Goal: Task Accomplishment & Management: Complete application form

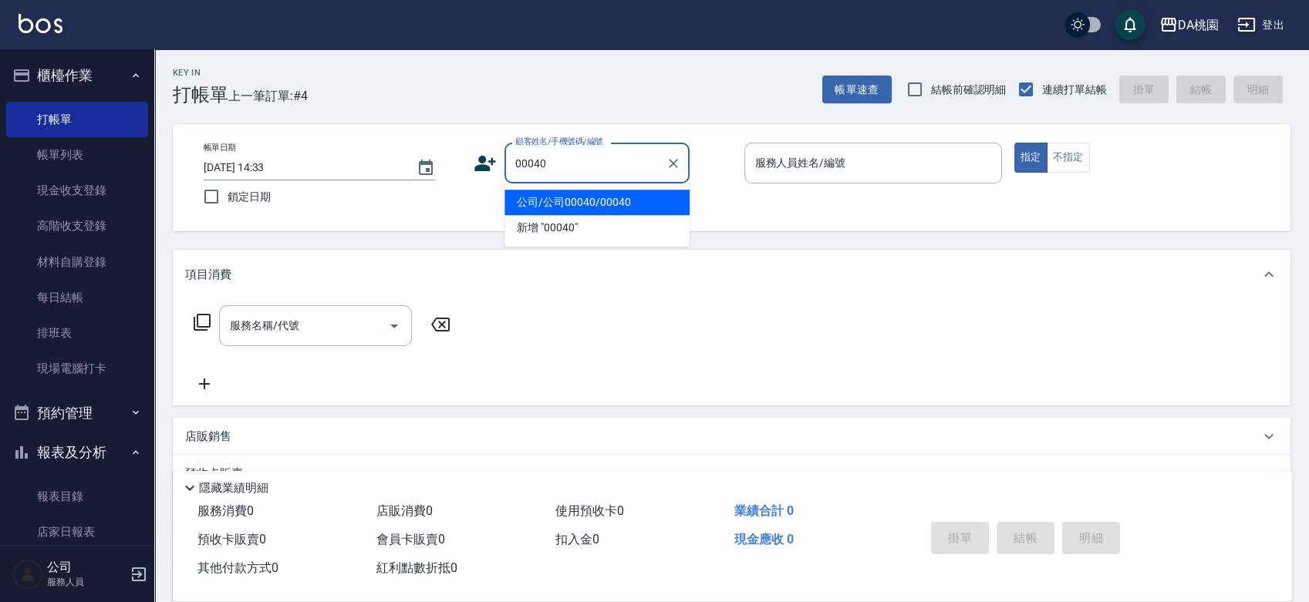
type input "公司/公司00040/00040"
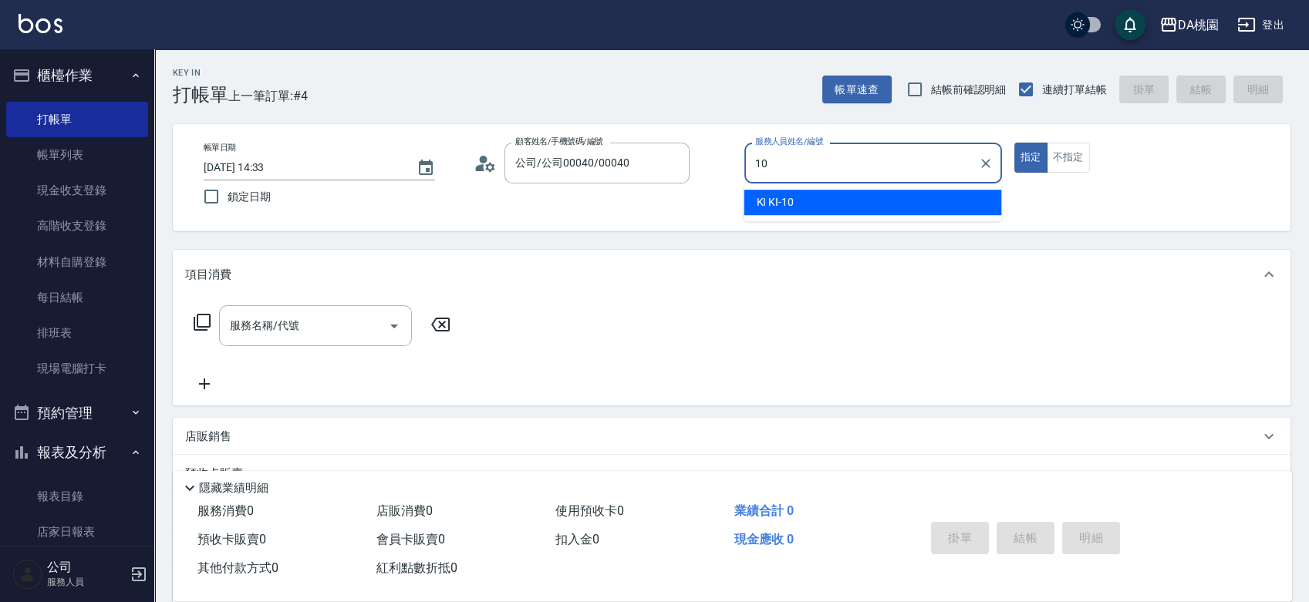
type input "10"
type button "true"
type input "KI KI -10"
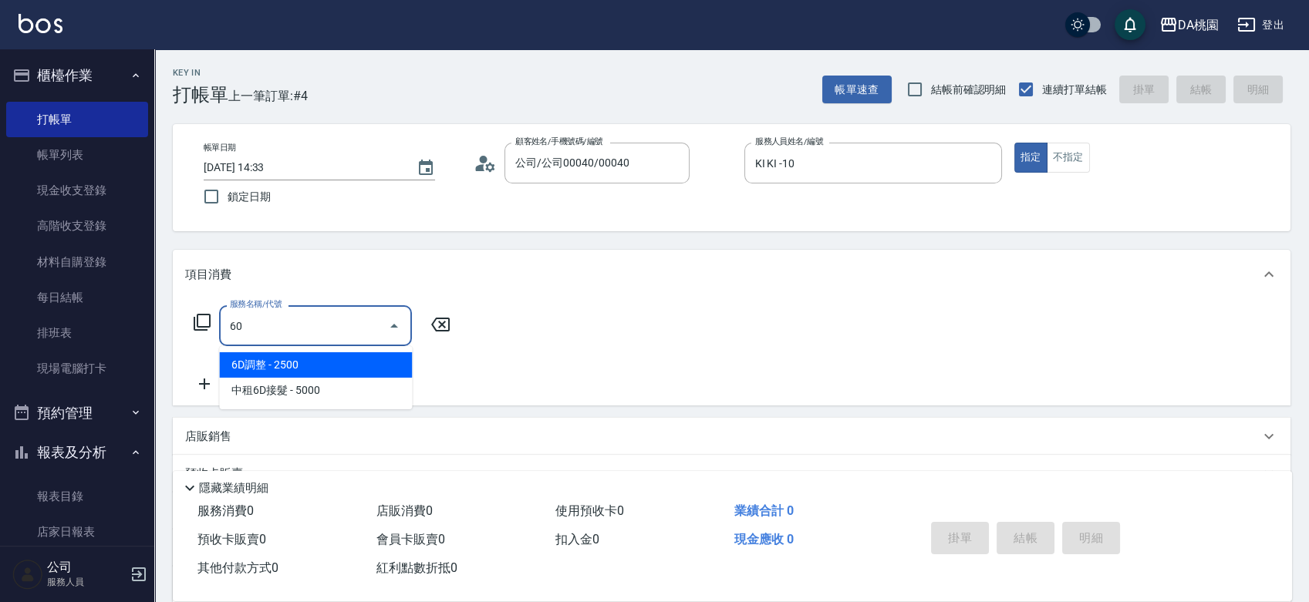
type input "608"
type input "120"
type input "鱗脂質護髮(608)"
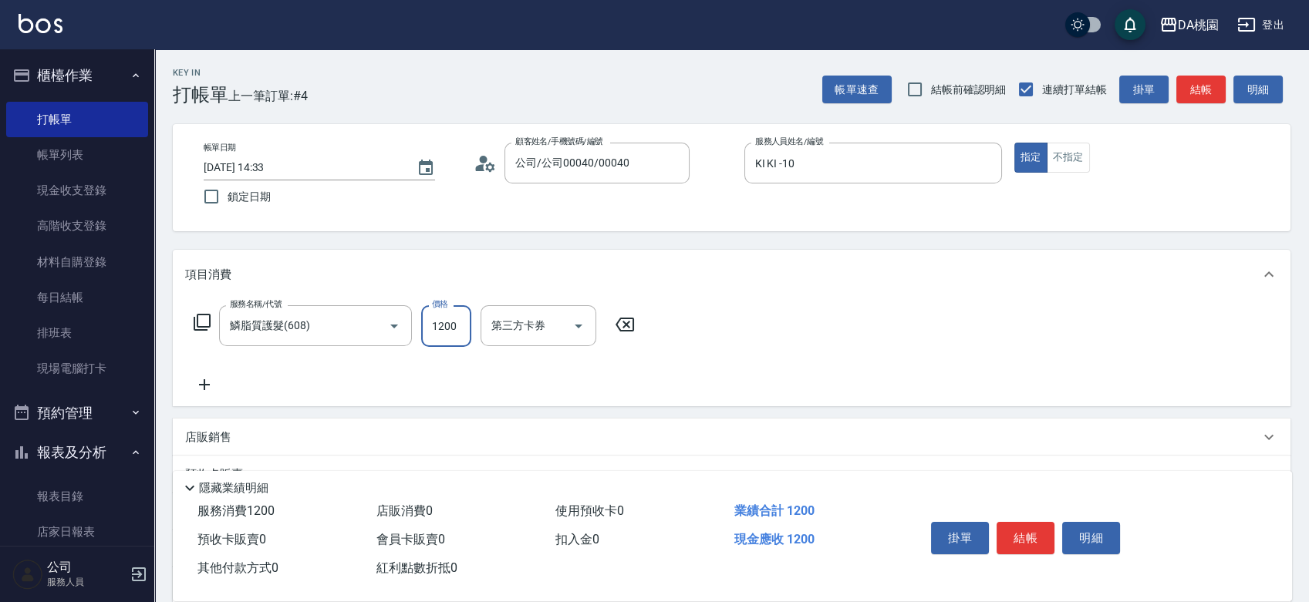
type input "2"
type input "0"
type input "250"
type input "20"
type input "2500"
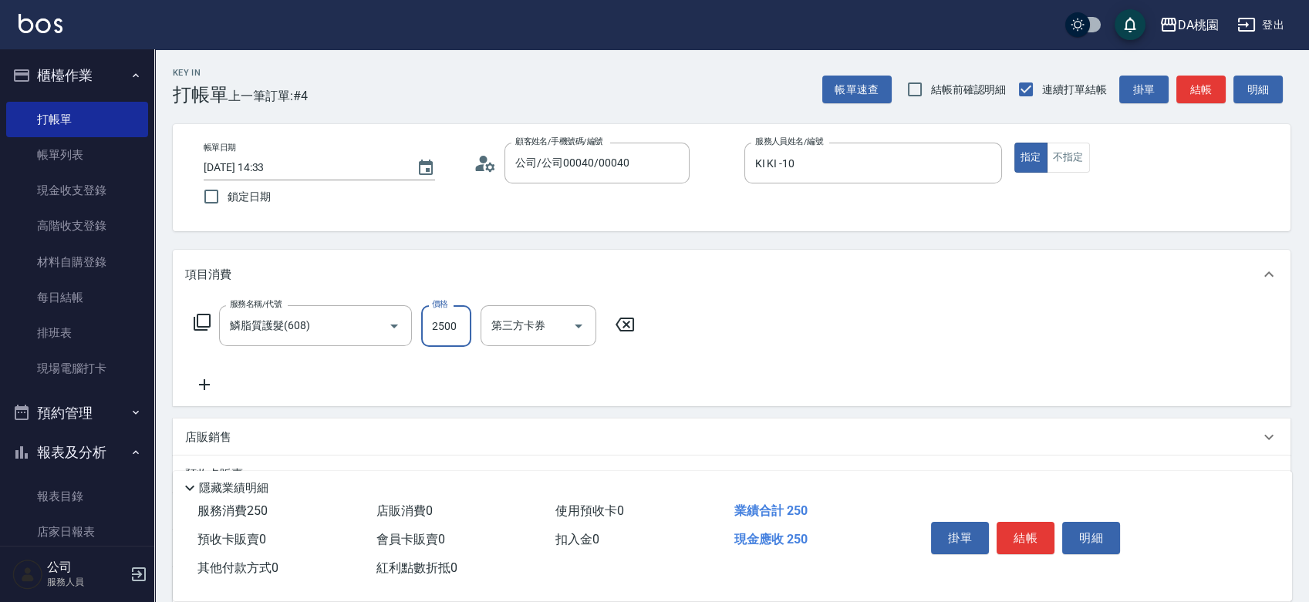
type input "250"
type input "2500"
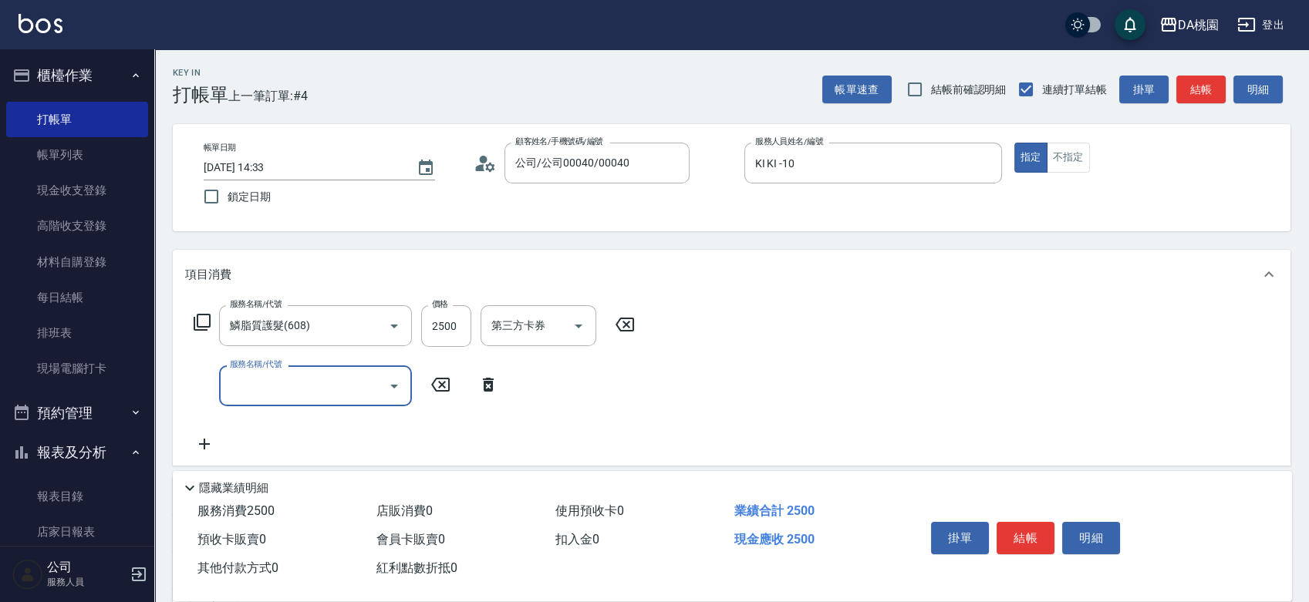
click at [629, 327] on icon at bounding box center [624, 325] width 19 height 14
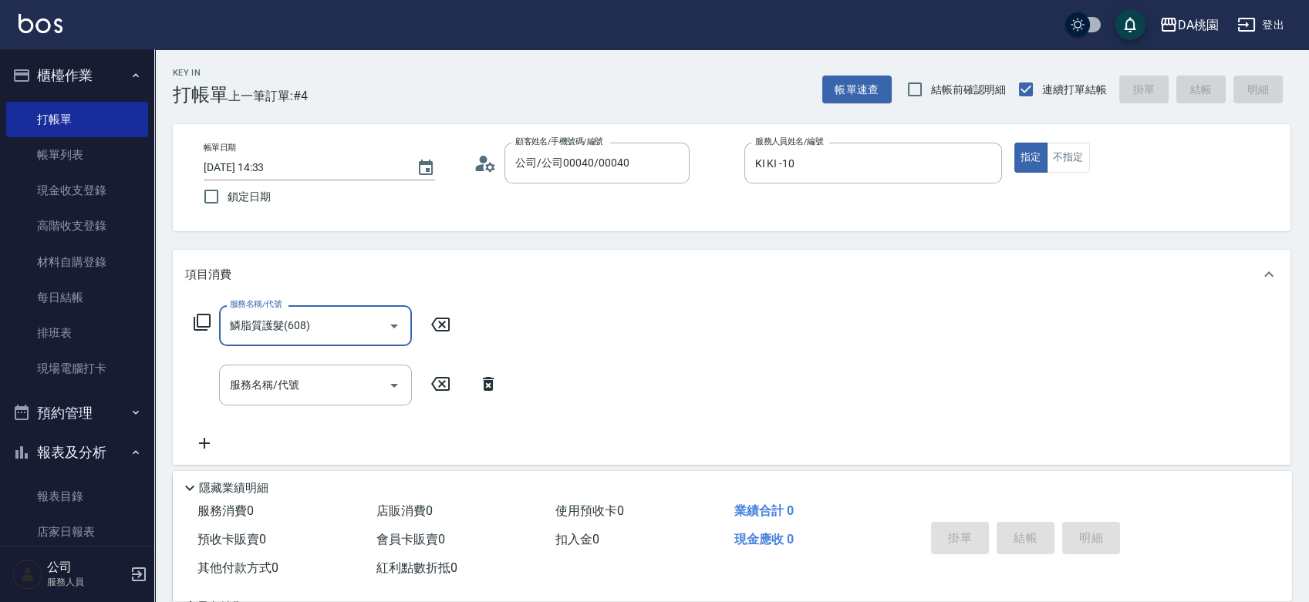
type input "0"
type input "609"
type input "120"
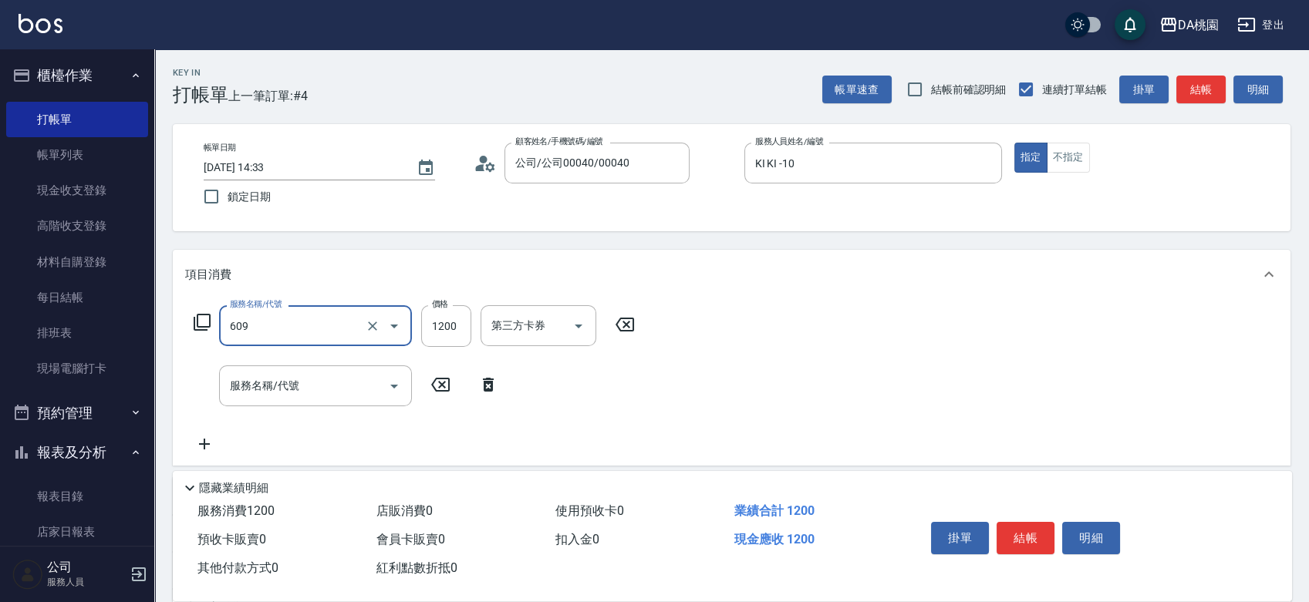
type input "鱗脂質護髮(互助)(609)"
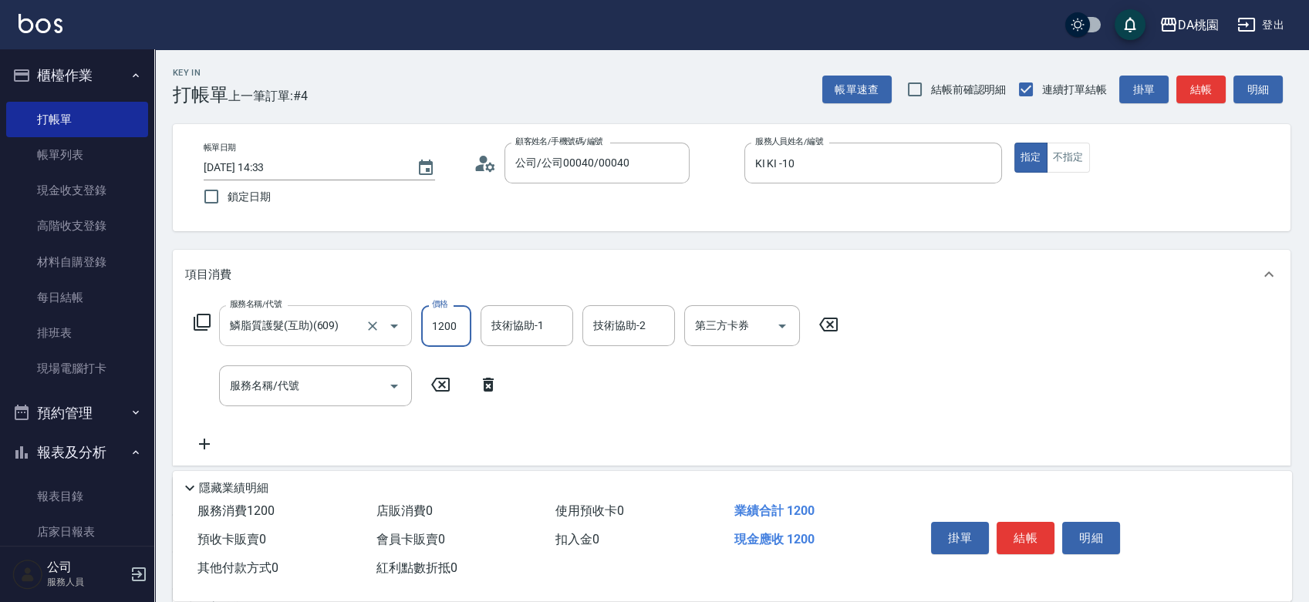
type input "2"
type input "0"
type input "250"
type input "2500"
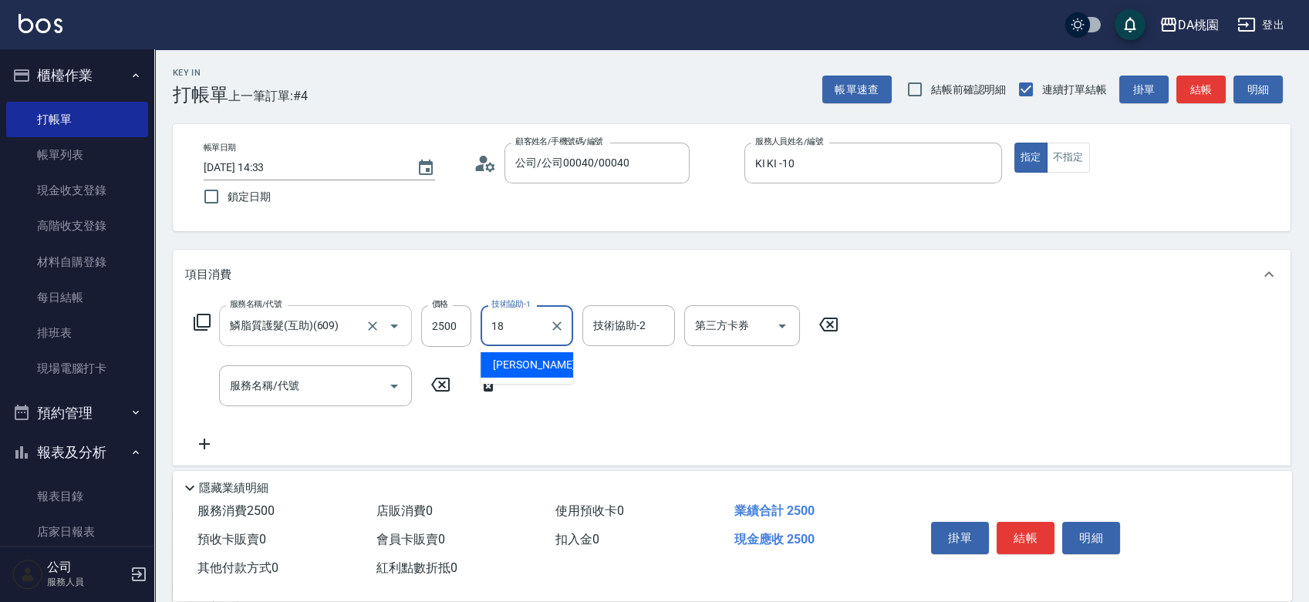
type input "[PERSON_NAME]-18"
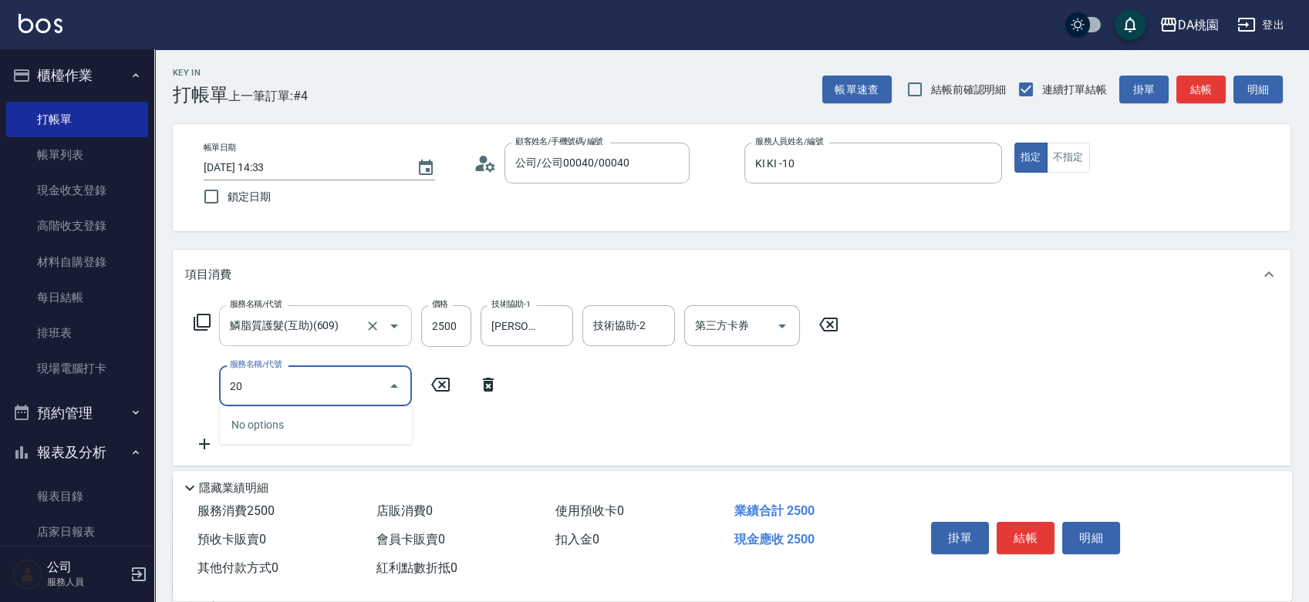
type input "201"
type input "400"
type input "離子燙-互助(201)"
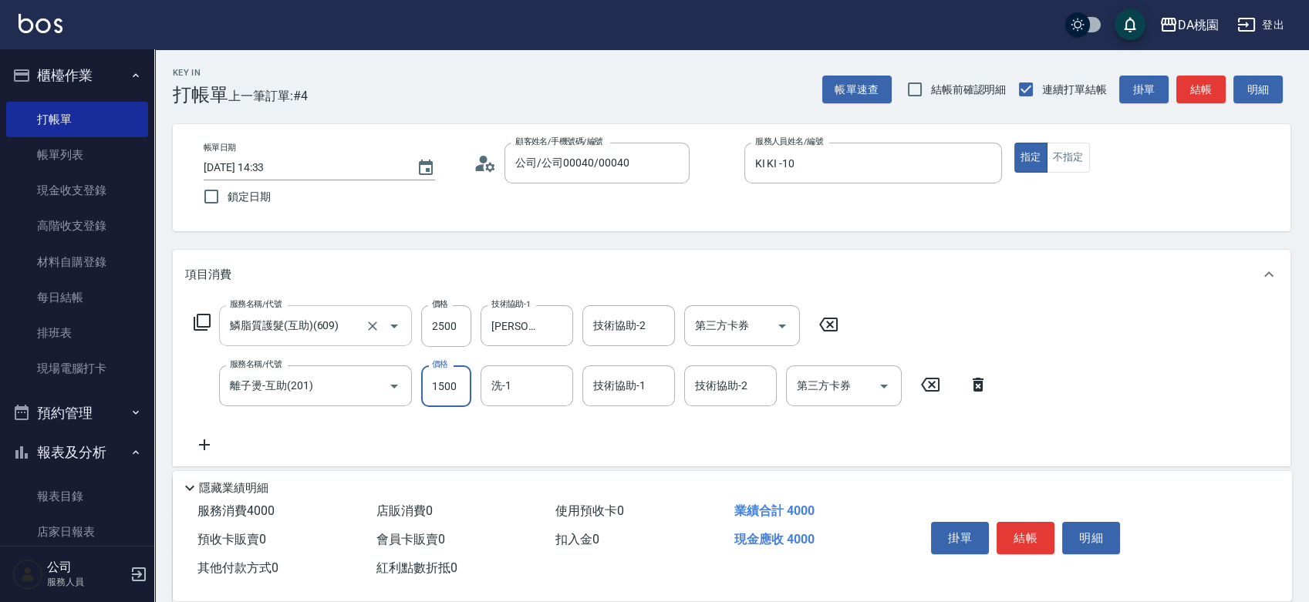
type input "1"
type input "250"
type input "139"
type input "260"
type input "1399"
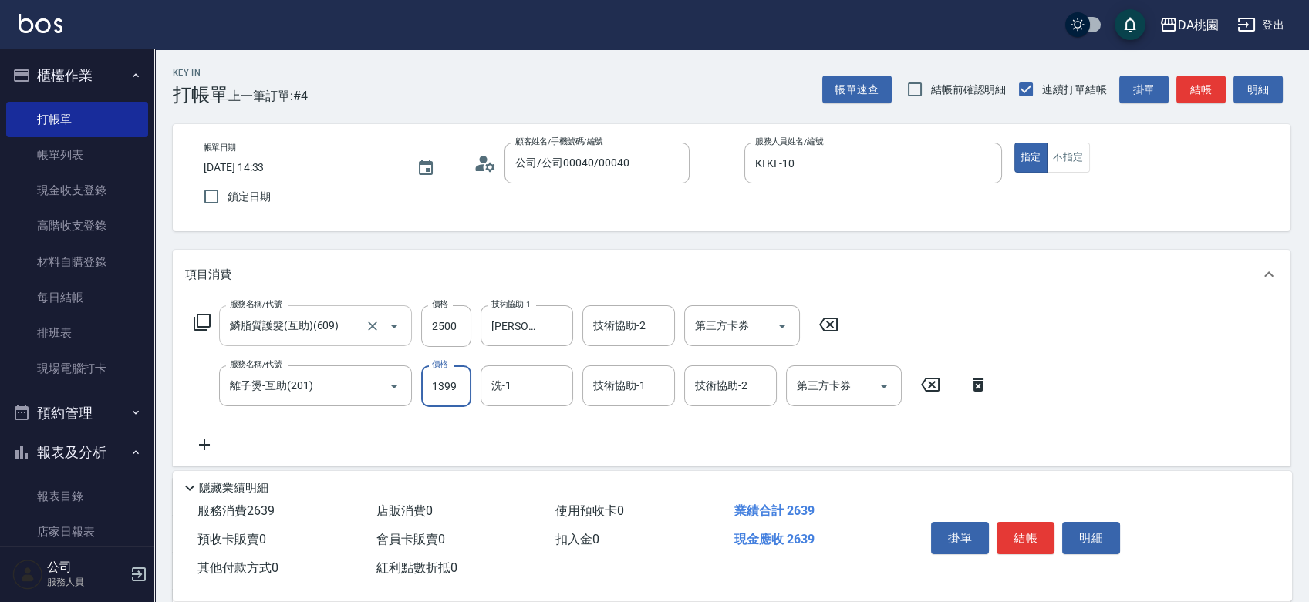
type input "380"
type input "1399"
type input "[PERSON_NAME]-18"
click at [1034, 528] on button "結帳" at bounding box center [1025, 538] width 58 height 32
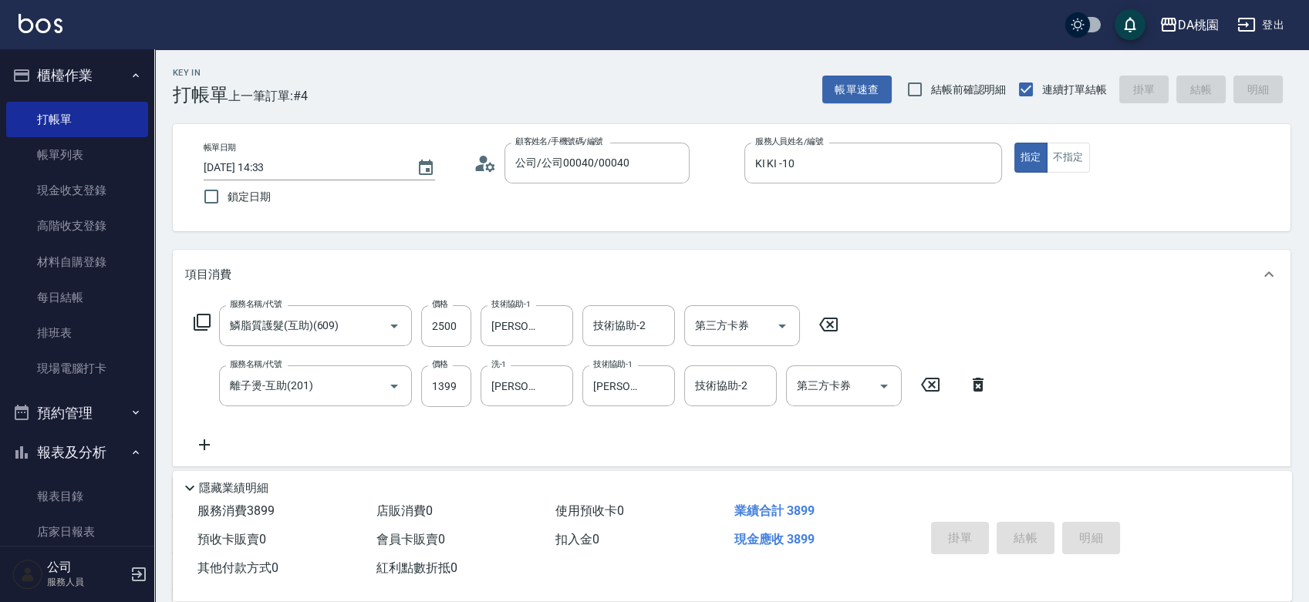
type input "[DATE] 16:29"
type input "0"
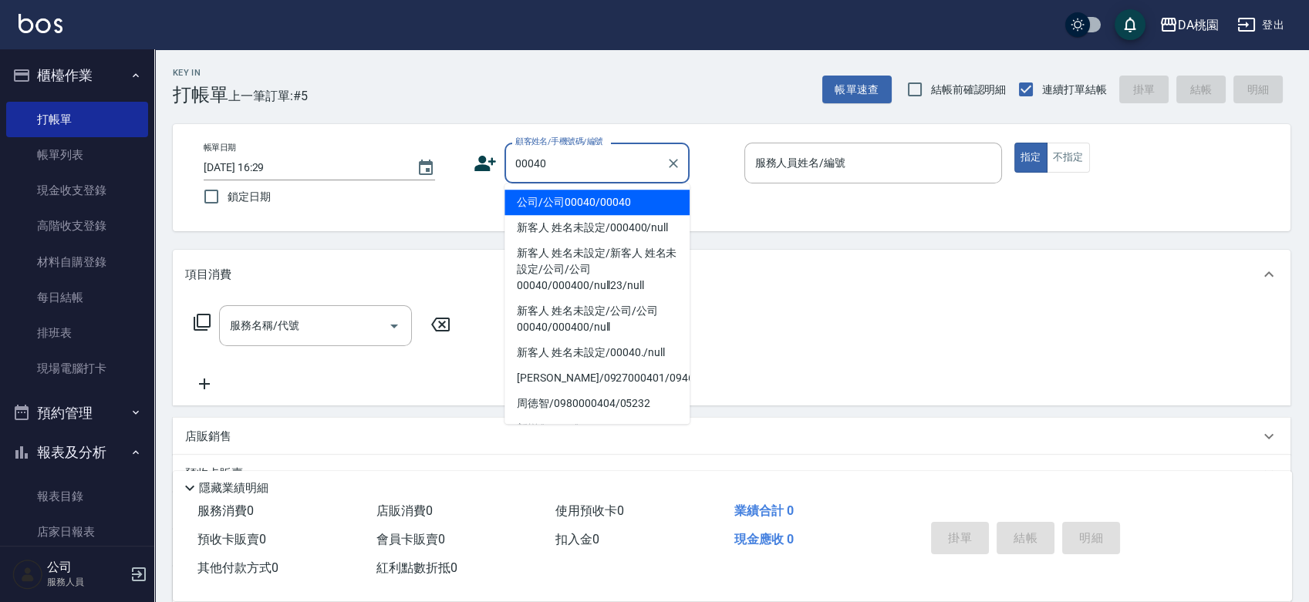
type input "公司/公司00040/00040"
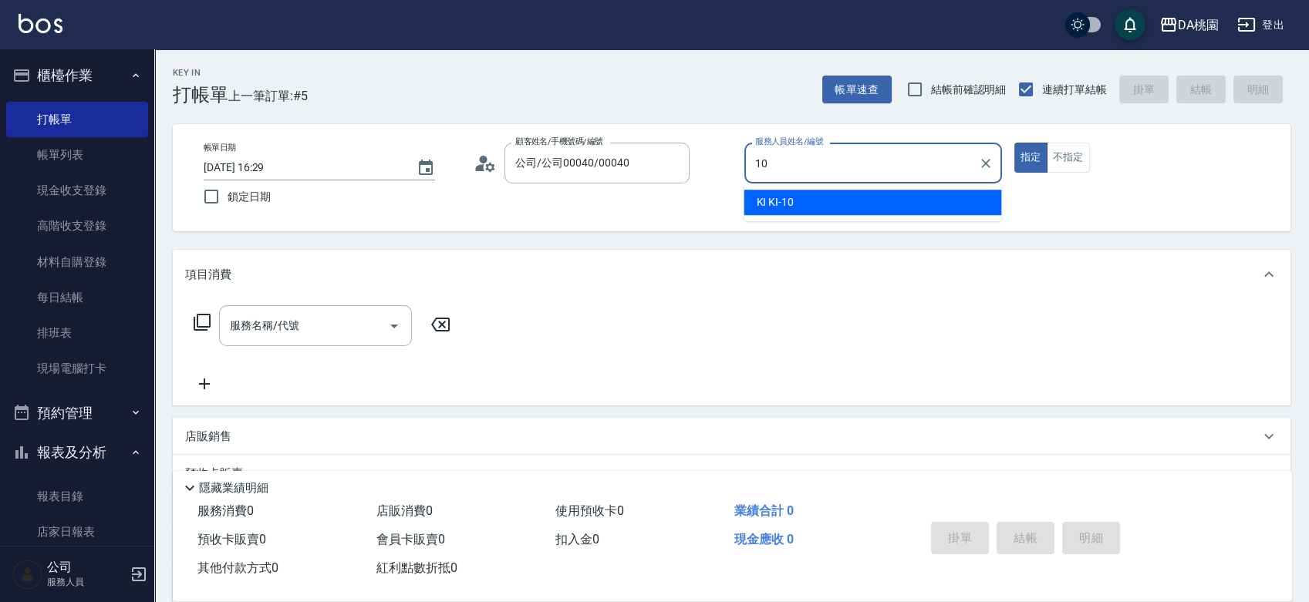
type input "KI KI -10"
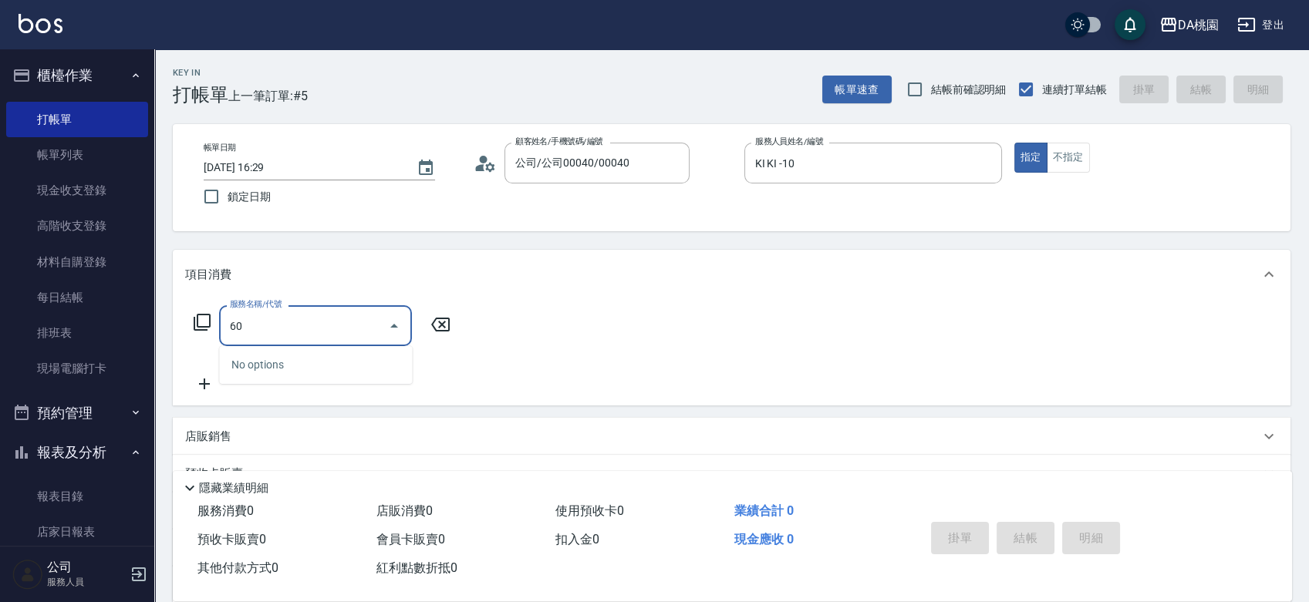
type input "608"
type input "120"
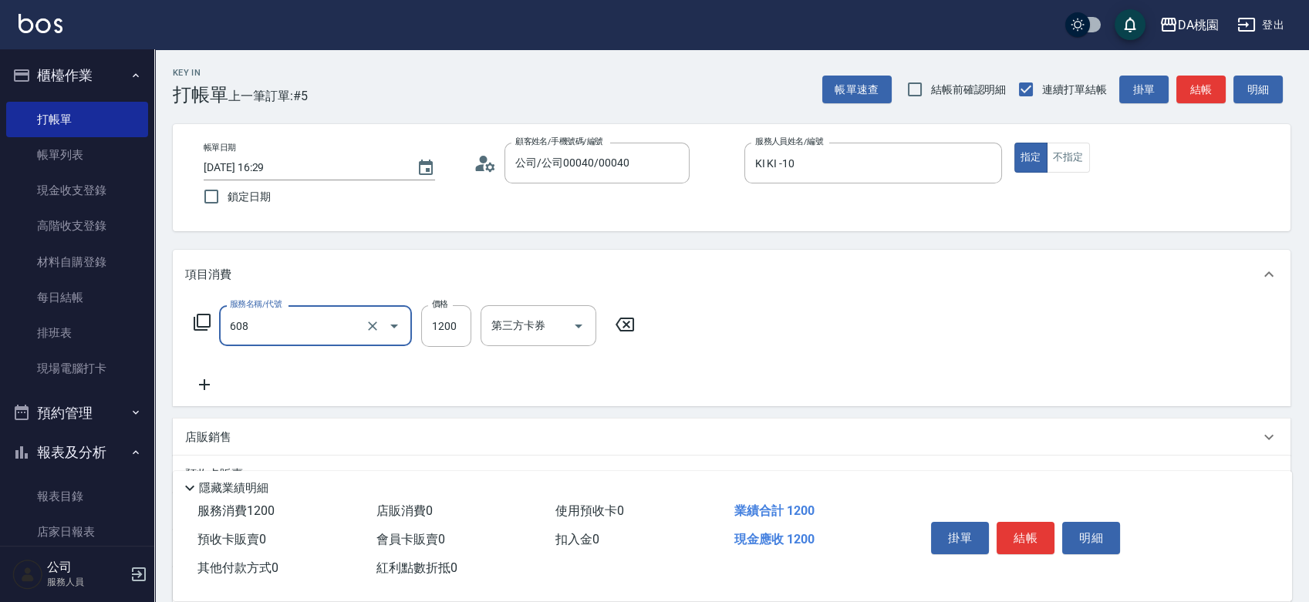
type input "鱗脂質護髮(608)"
type input "0"
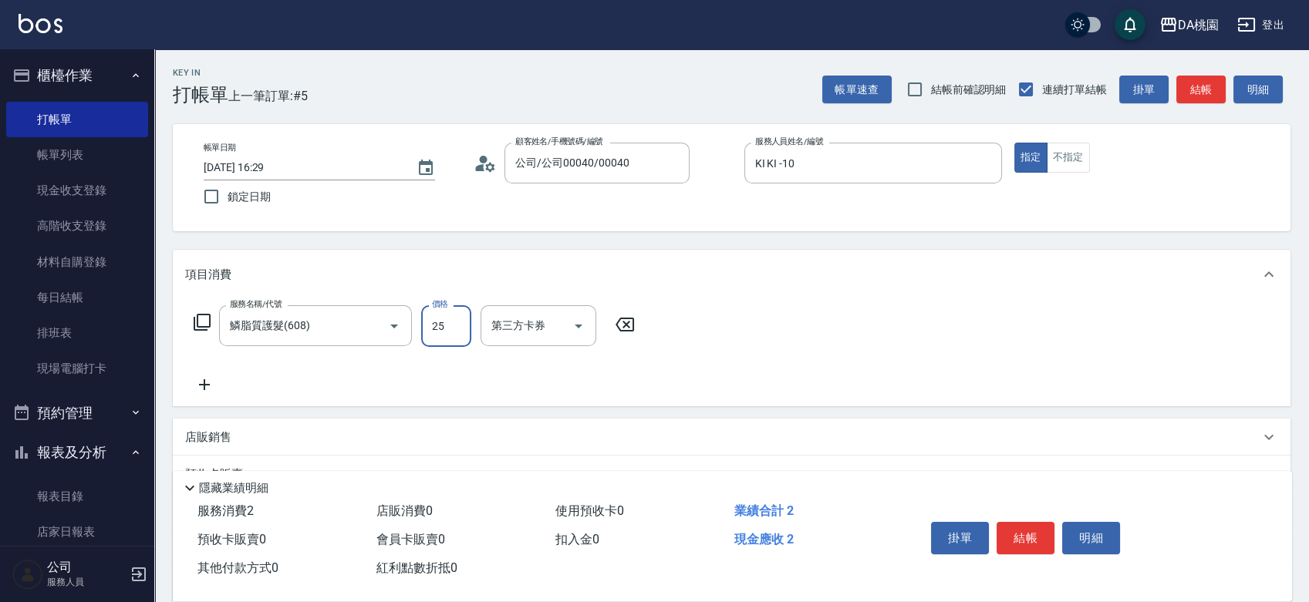
type input "250"
type input "20"
type input "2500"
type input "250"
type input "2500"
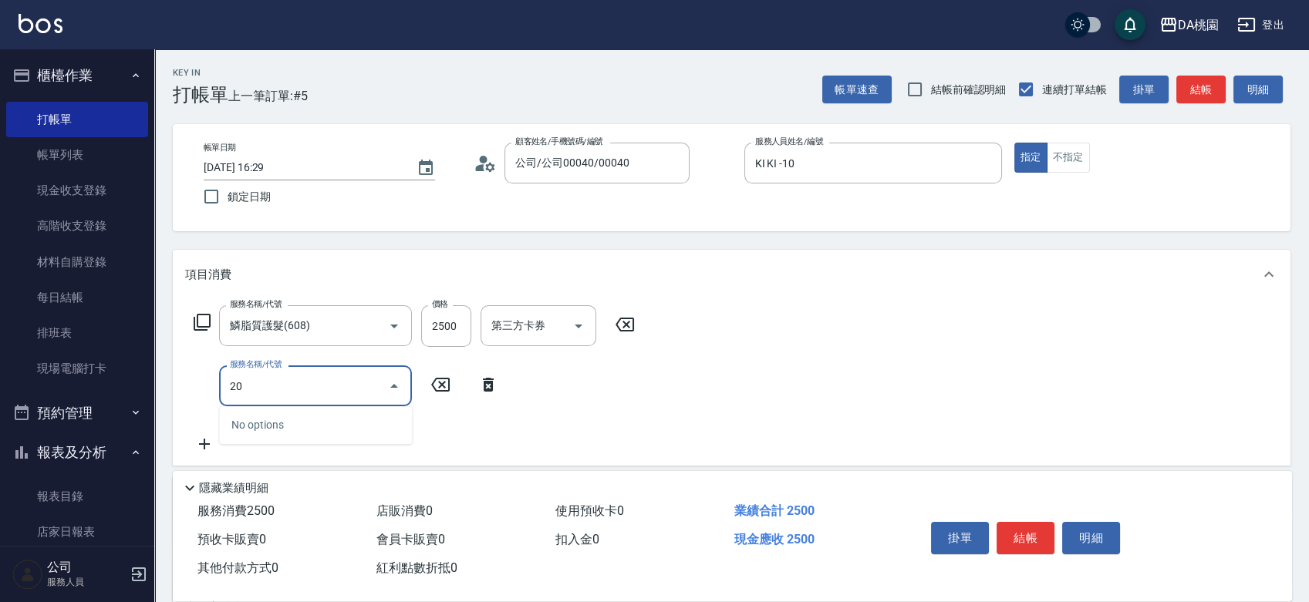
type input "200"
type input "400"
type input "離子燙(200)"
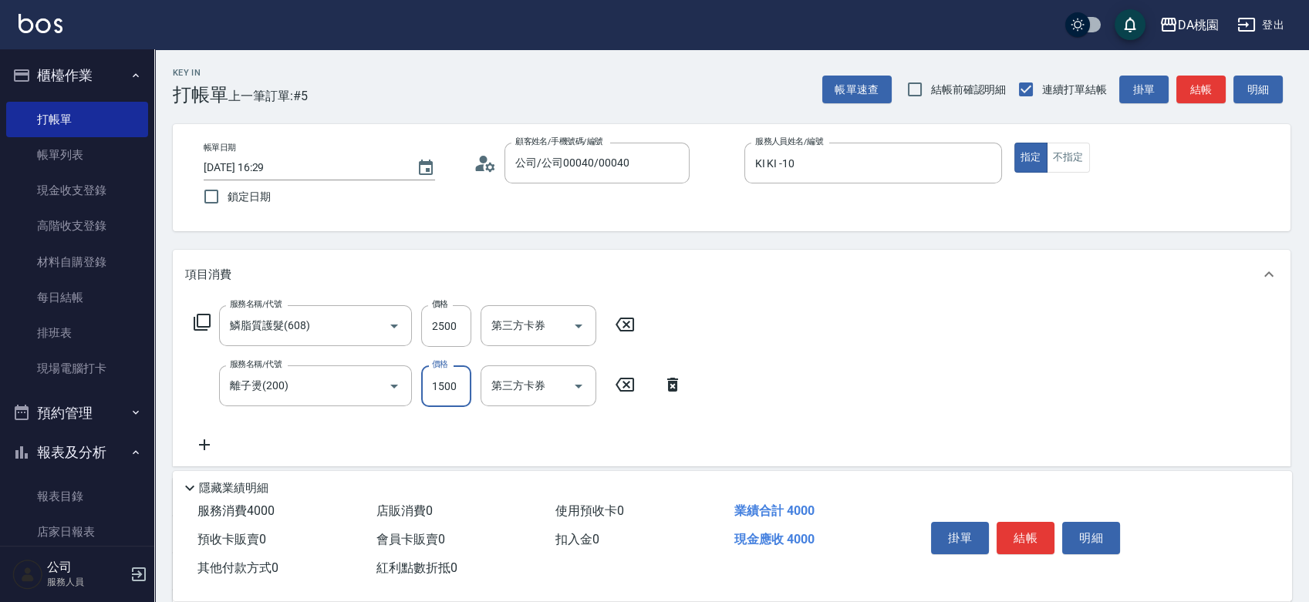
type input "1"
type input "250"
type input "139"
type input "260"
type input "1399"
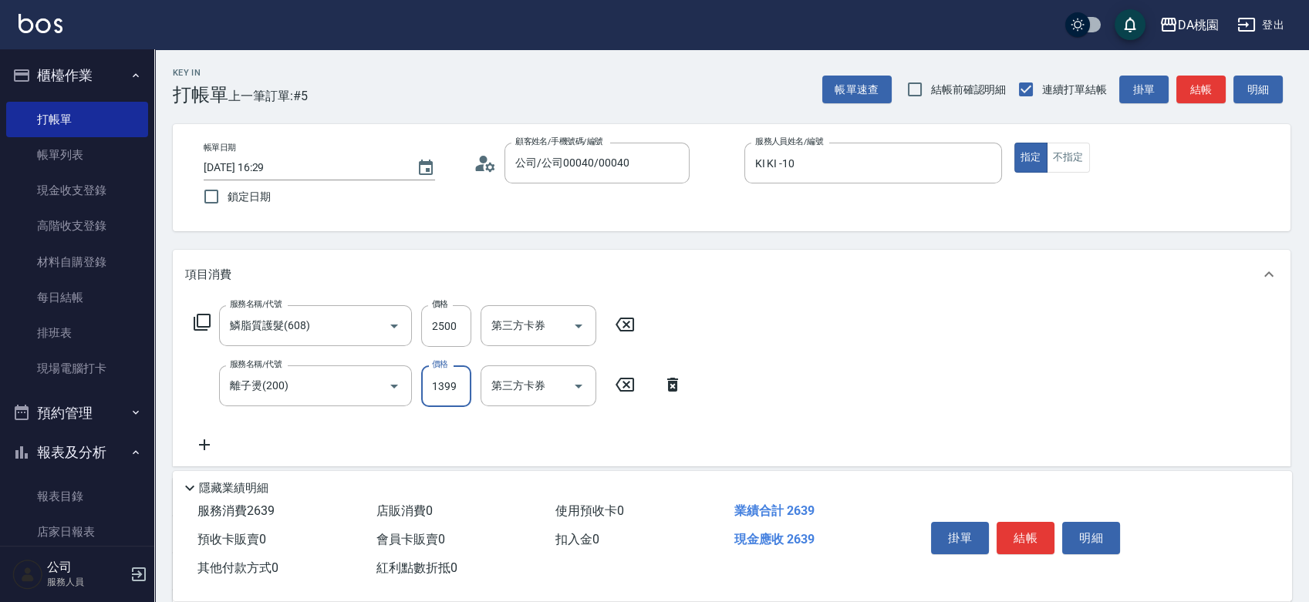
type input "380"
type input "1399"
click at [1049, 530] on button "結帳" at bounding box center [1025, 538] width 58 height 32
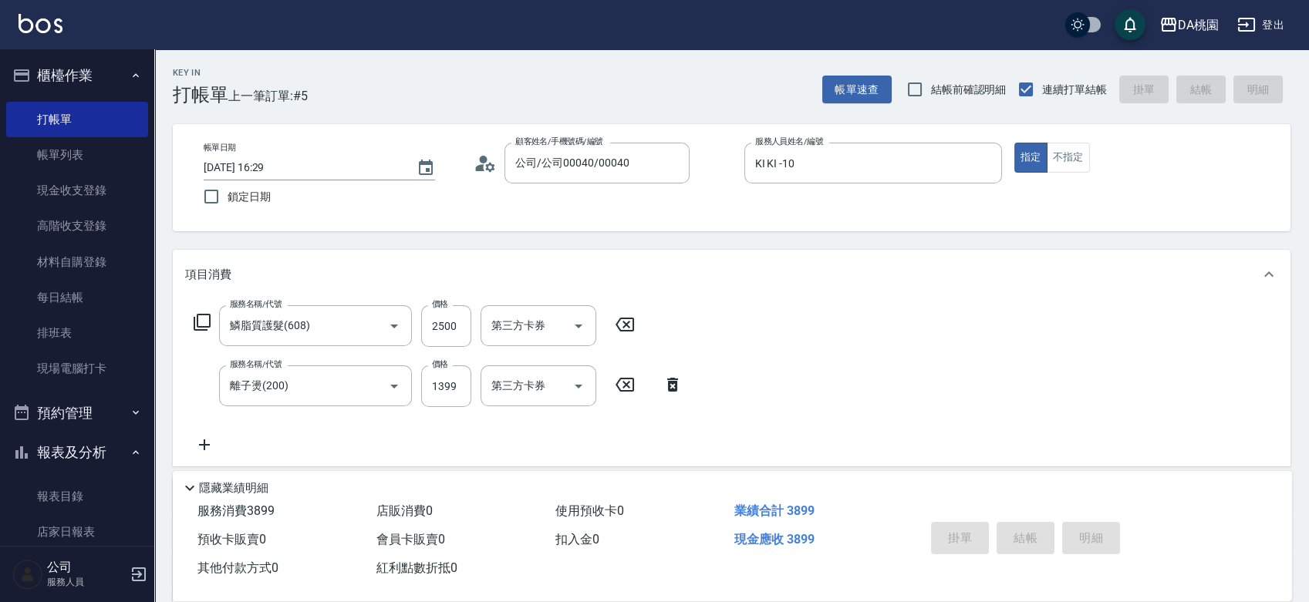
type input "0"
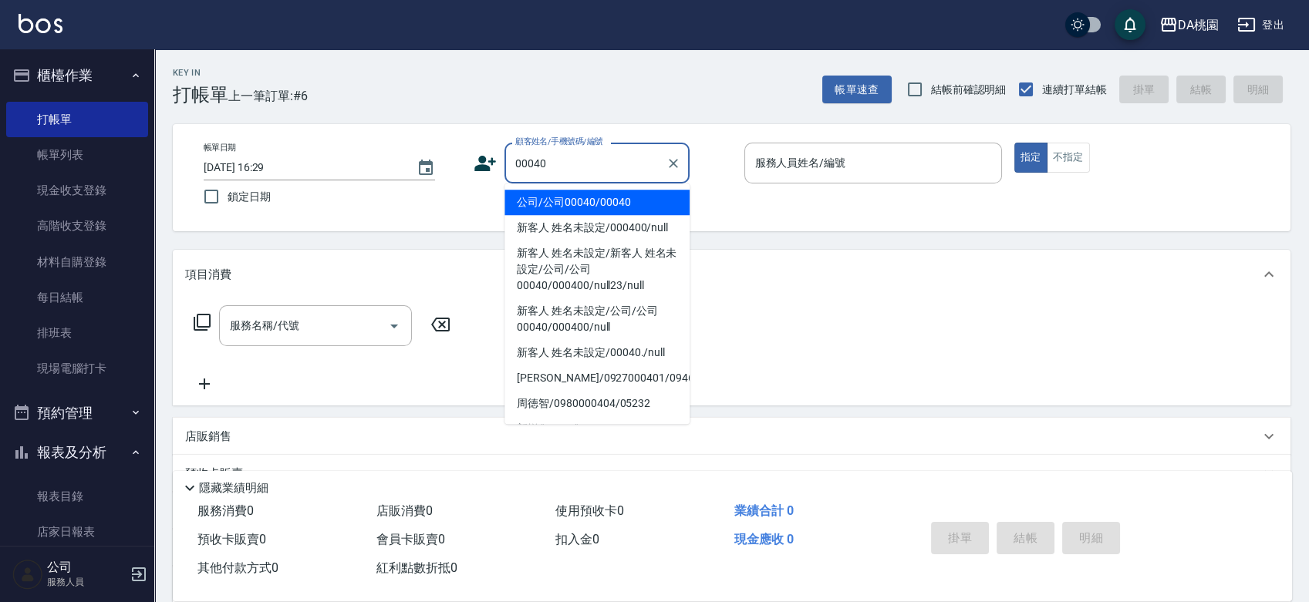
type input "公司/公司00040/00040"
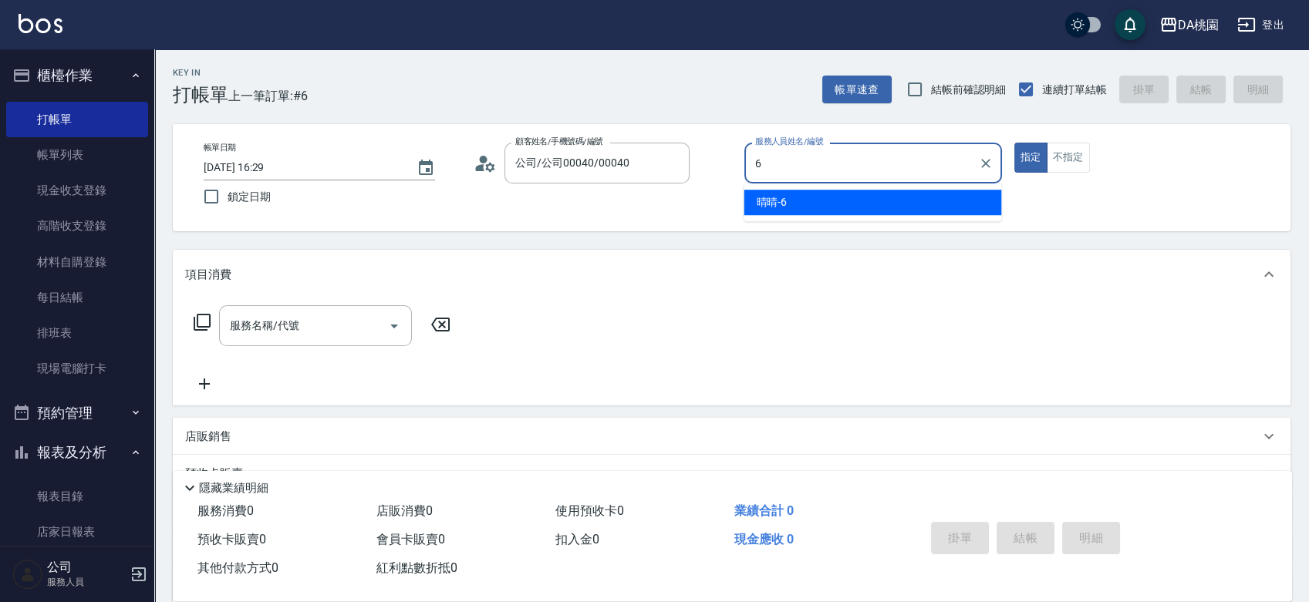
type input "晴晴-6"
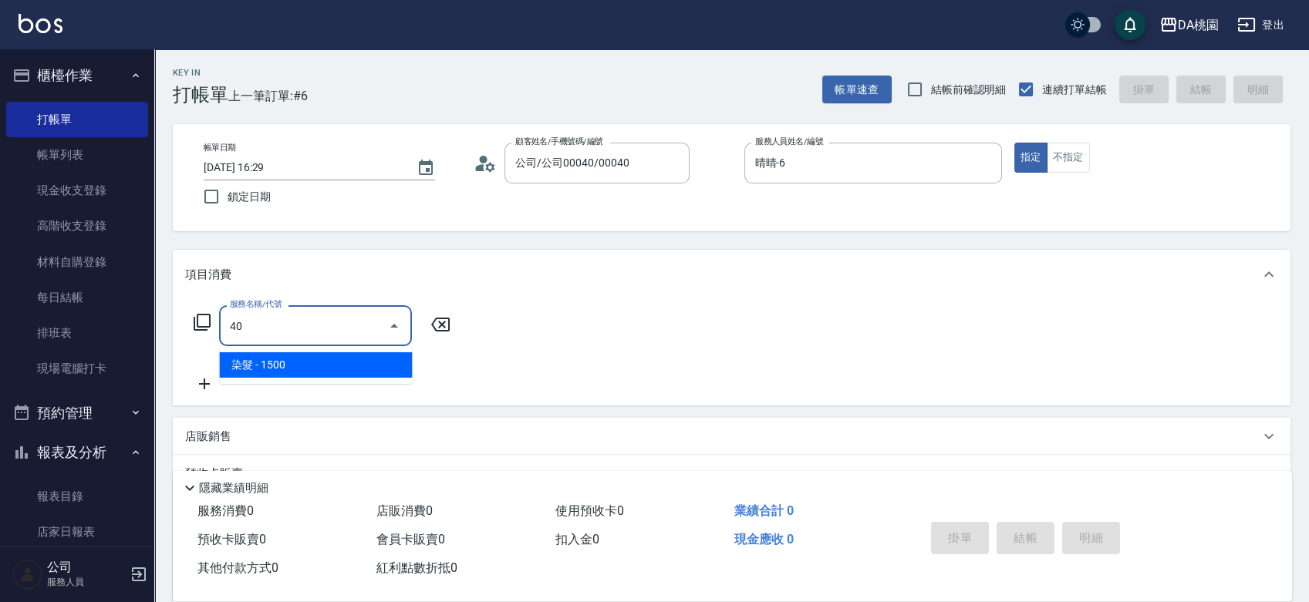
type input "400"
type input "150"
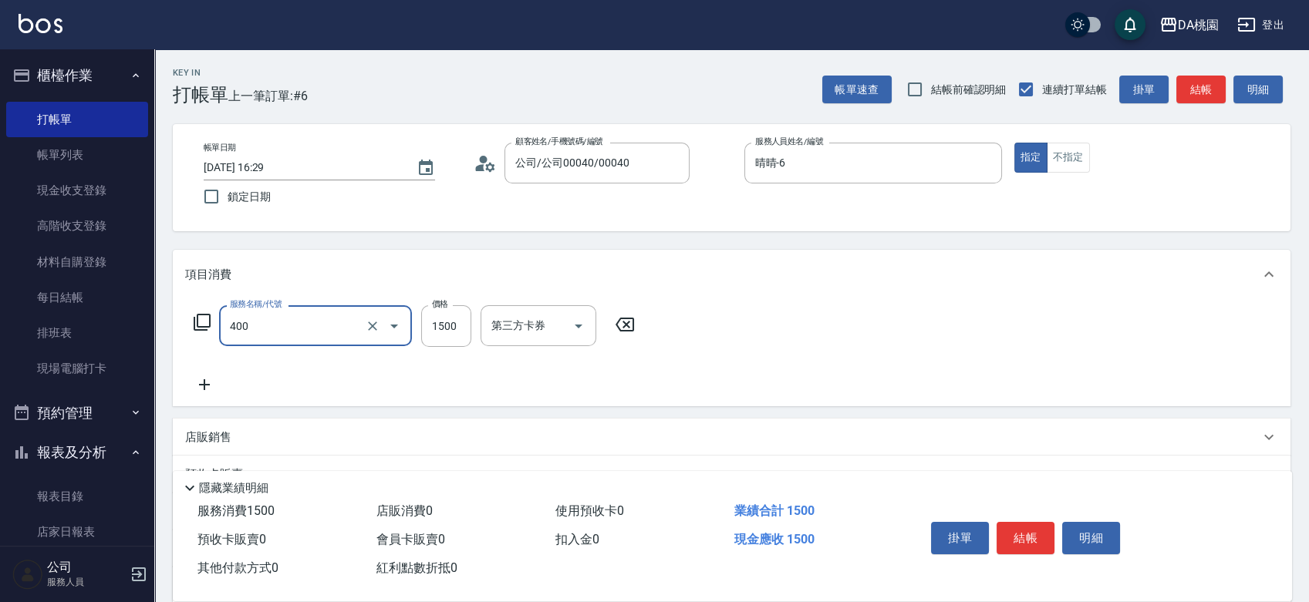
type input "染髮(400)"
type input "0"
type input "61"
type input "60"
type input "6199"
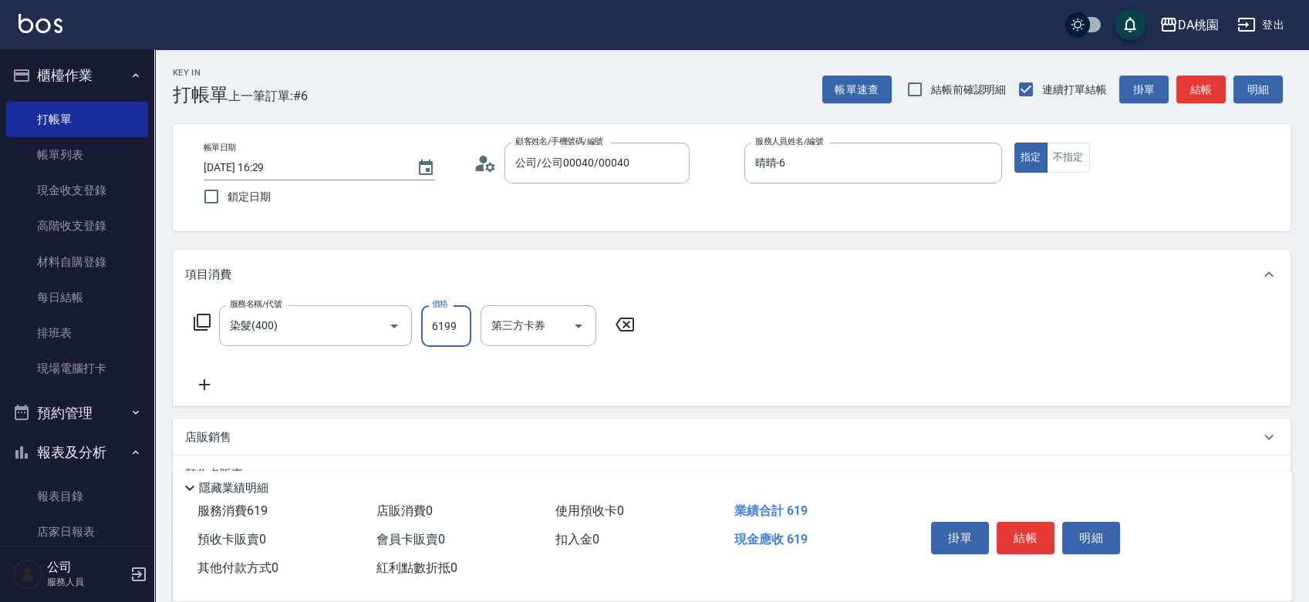
type input "610"
type input "6199"
click at [1049, 530] on button "結帳" at bounding box center [1025, 538] width 58 height 32
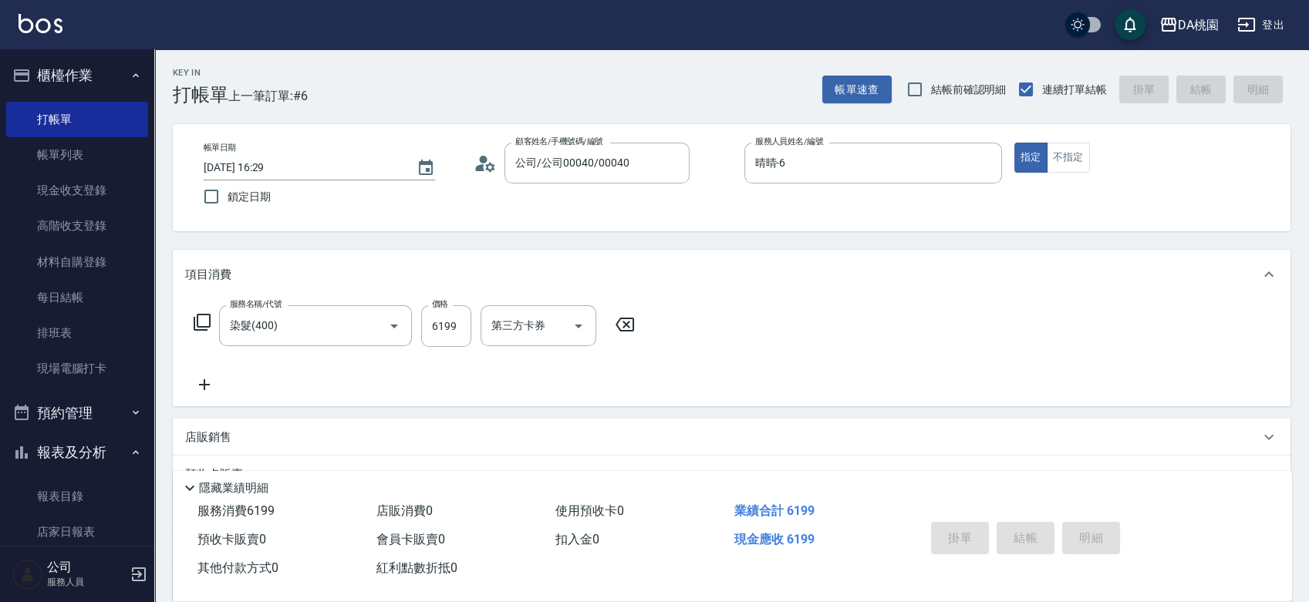
type input "[DATE] 16:30"
type input "0"
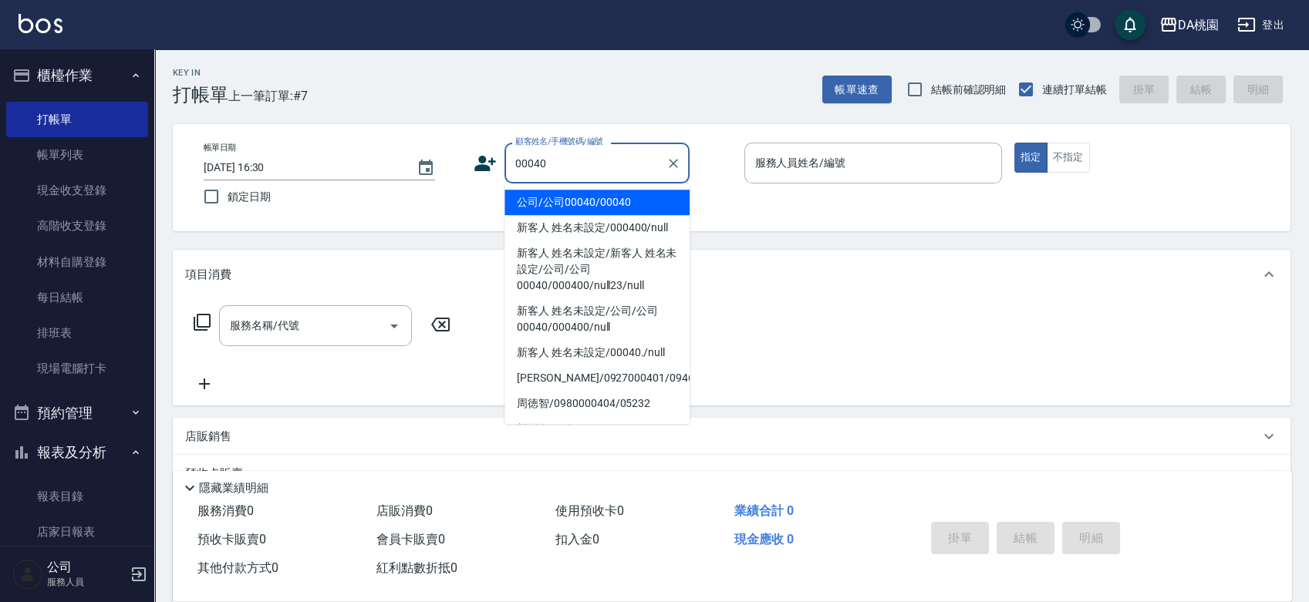
type input "00040"
type input "1"
type input "公司/公司00040/00040"
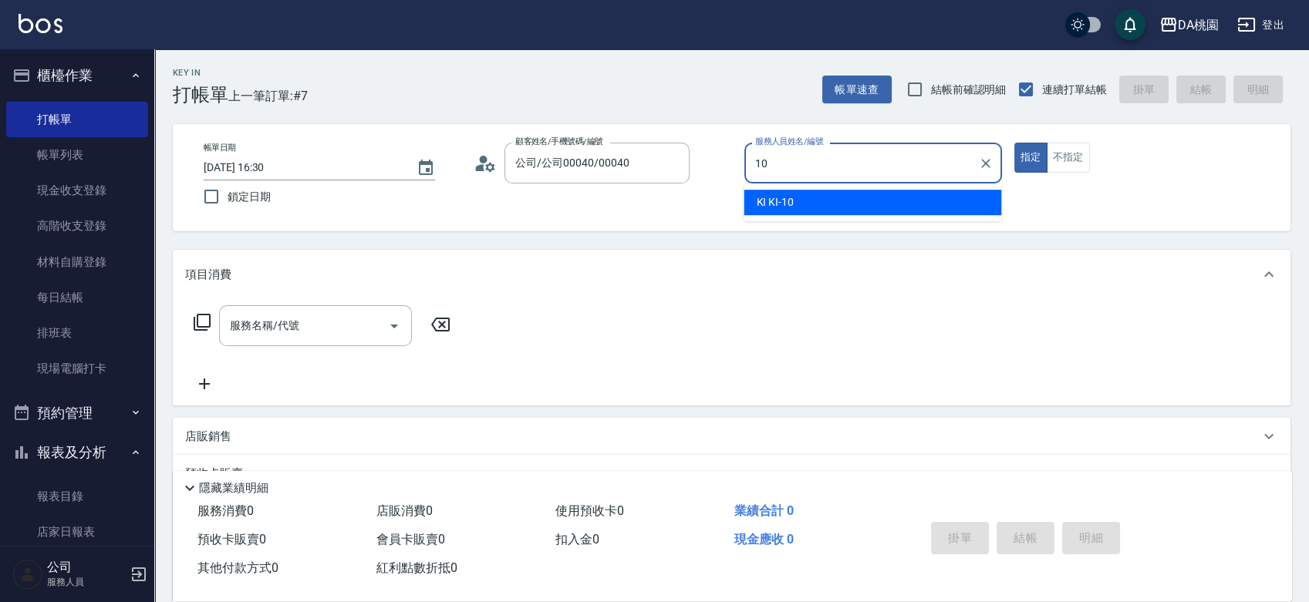
type input "KI KI -10"
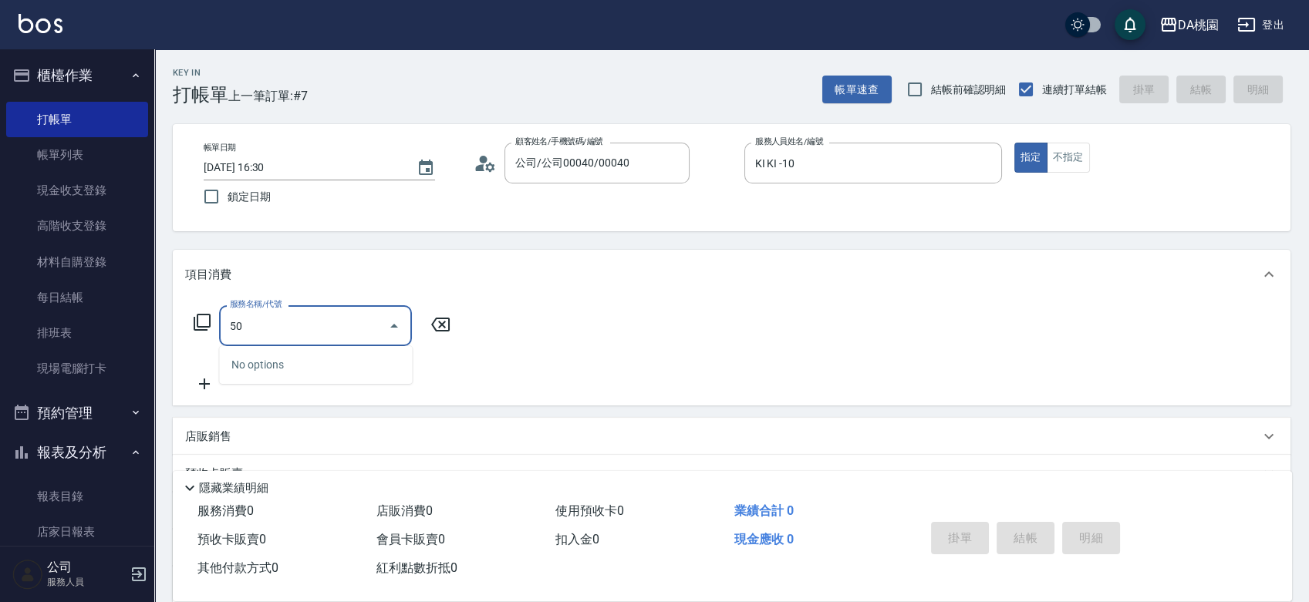
type input "500"
type input "20"
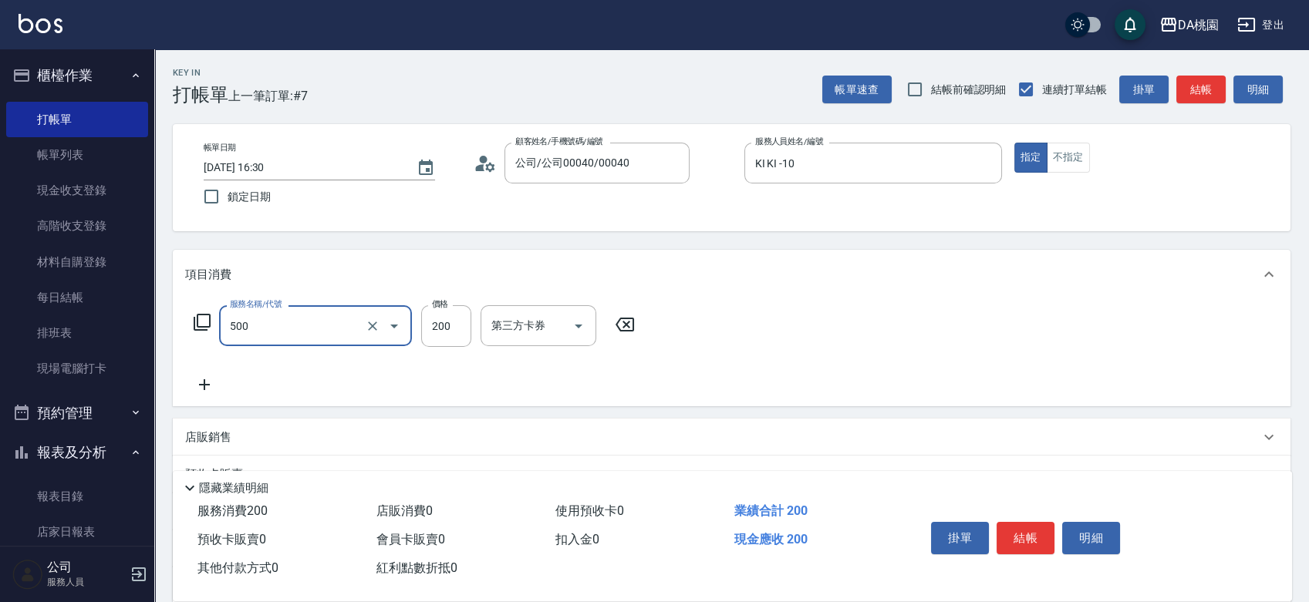
type input "洗髮(500)"
type input "2"
type input "0"
type input "250"
type input "20"
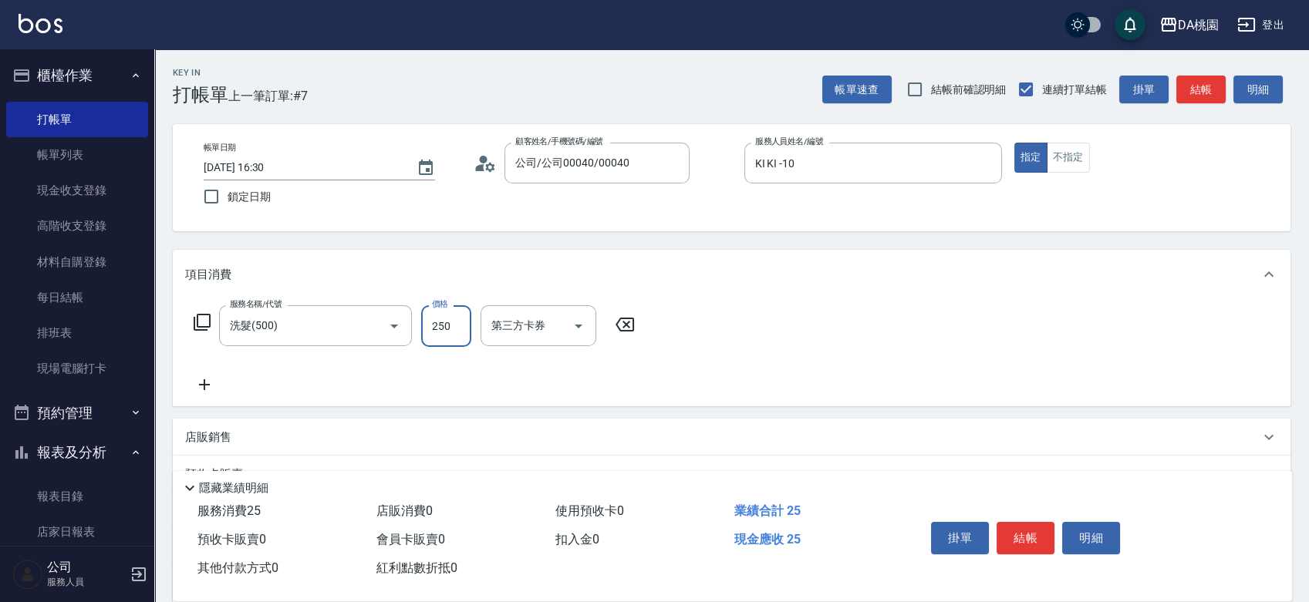
type input "250"
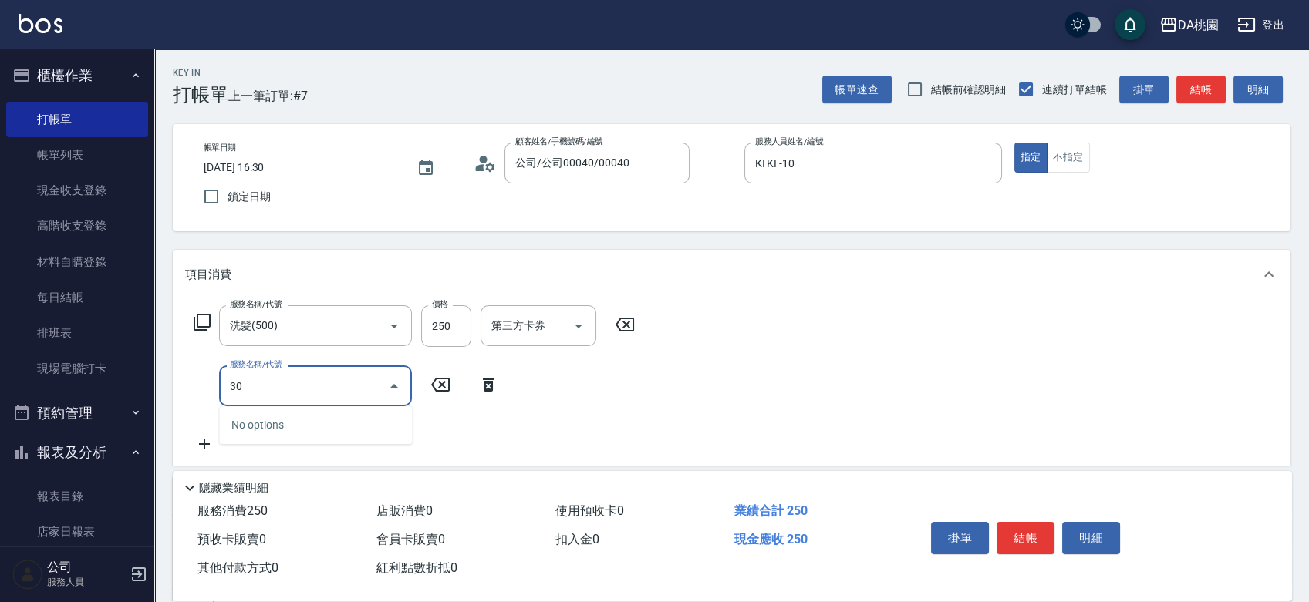
type input "303"
type input "50"
type input "A級剪髮(303)"
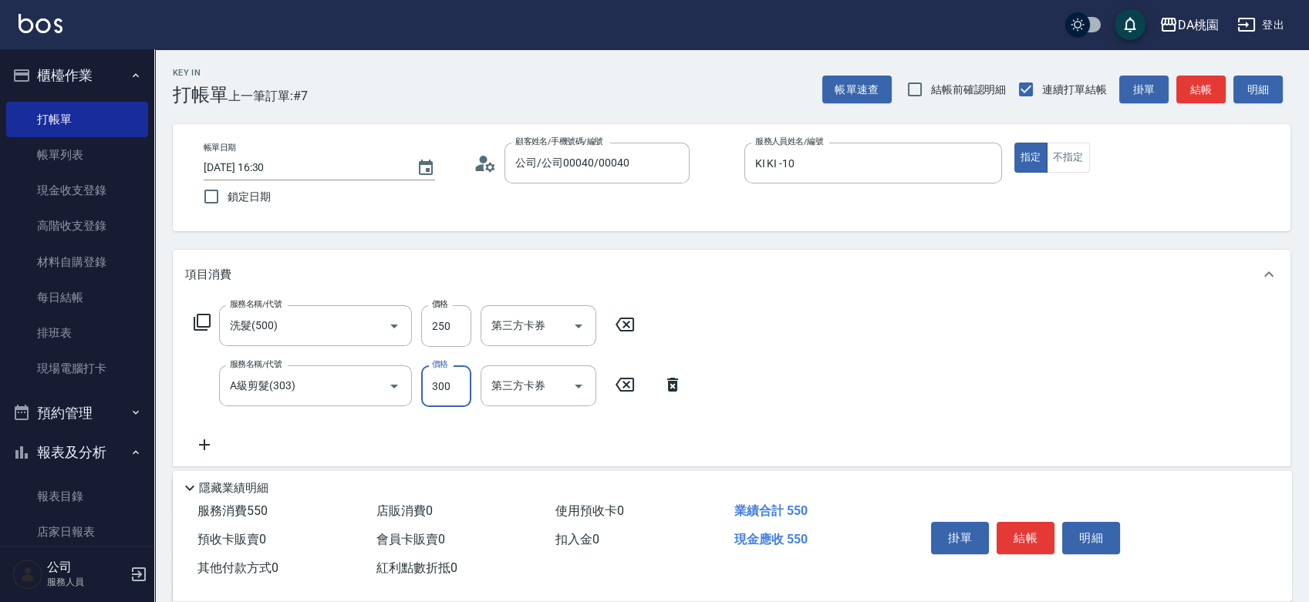
type input "20"
type input "40"
type input "60"
type input "400"
type input "600"
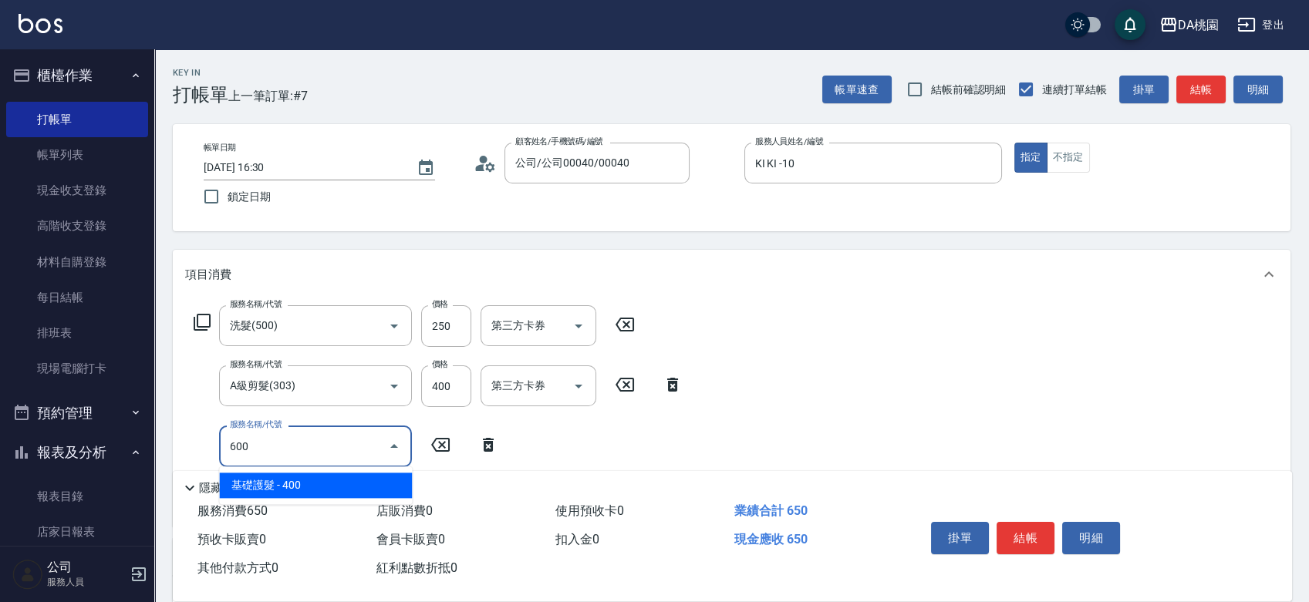
type input "100"
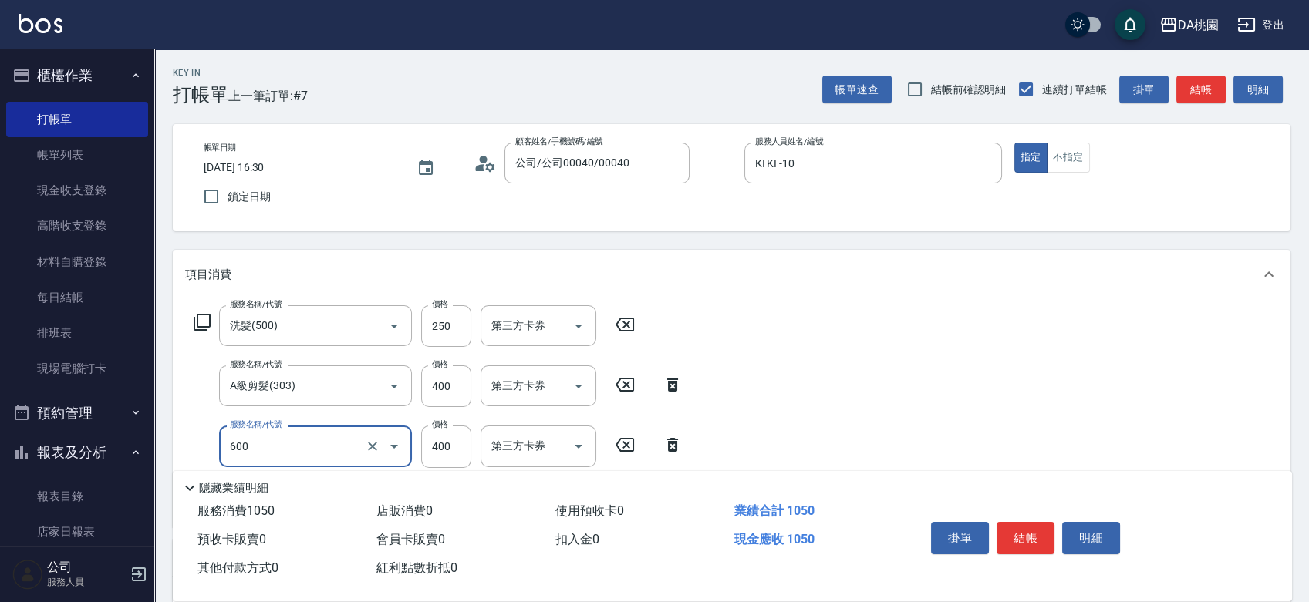
type input "基礎護髮(600)"
type input "60"
type input "300"
type input "90"
type input "300"
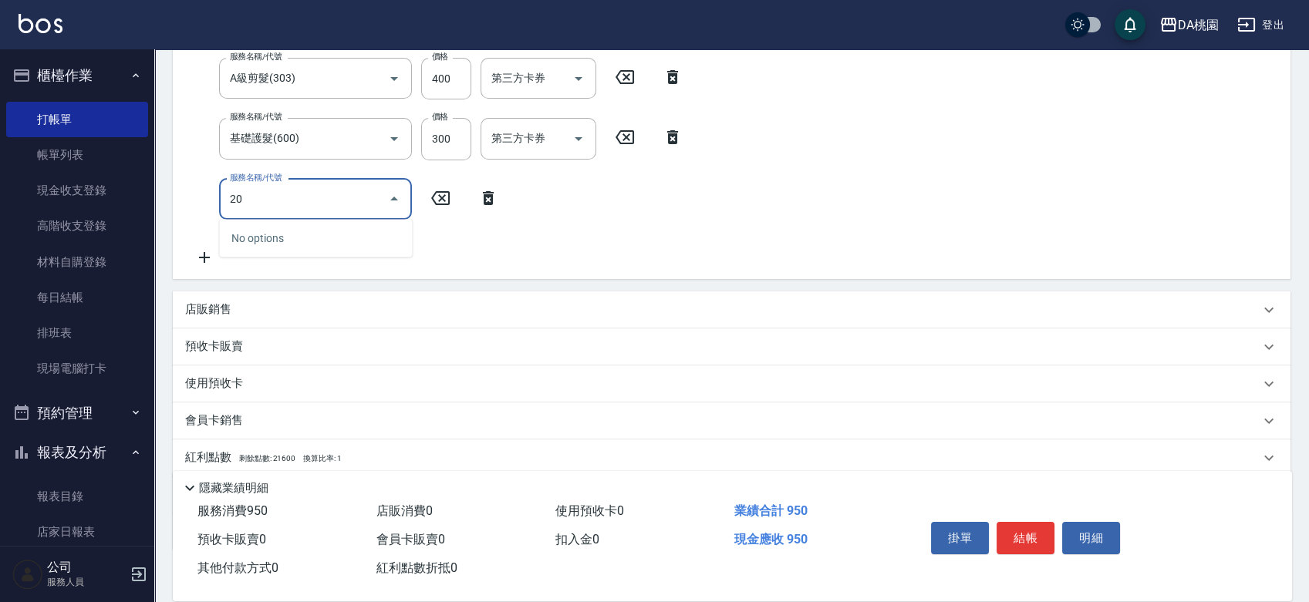
scroll to position [342, 0]
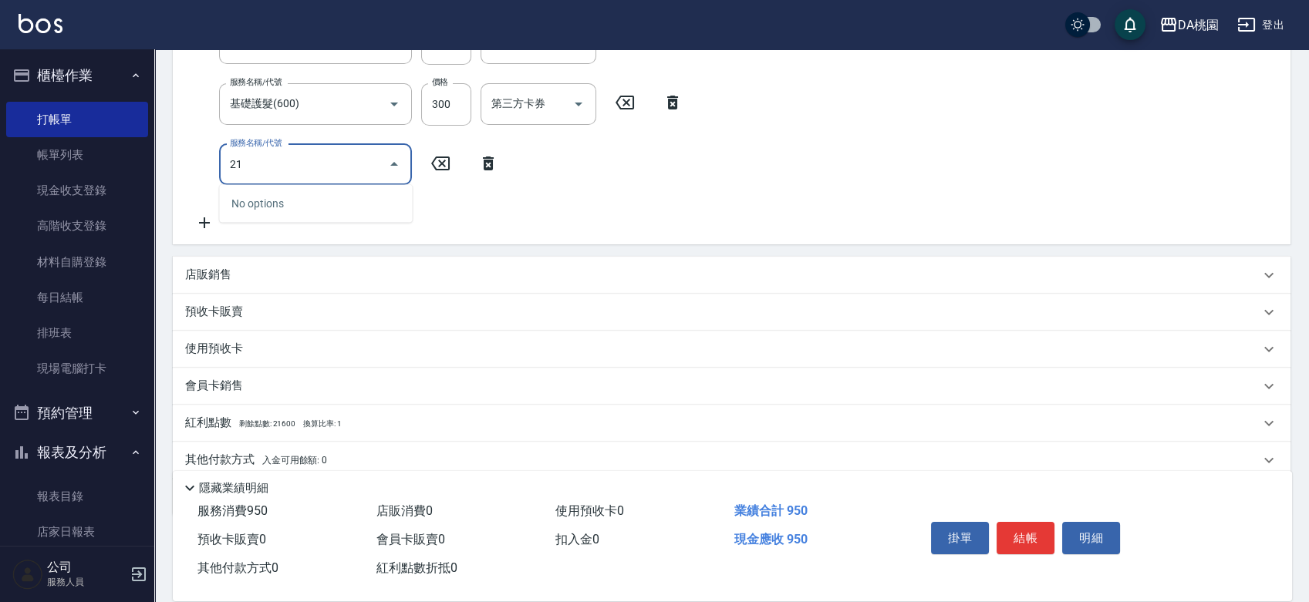
type input "210"
type input "120"
type input "補燙&局部燙(210)"
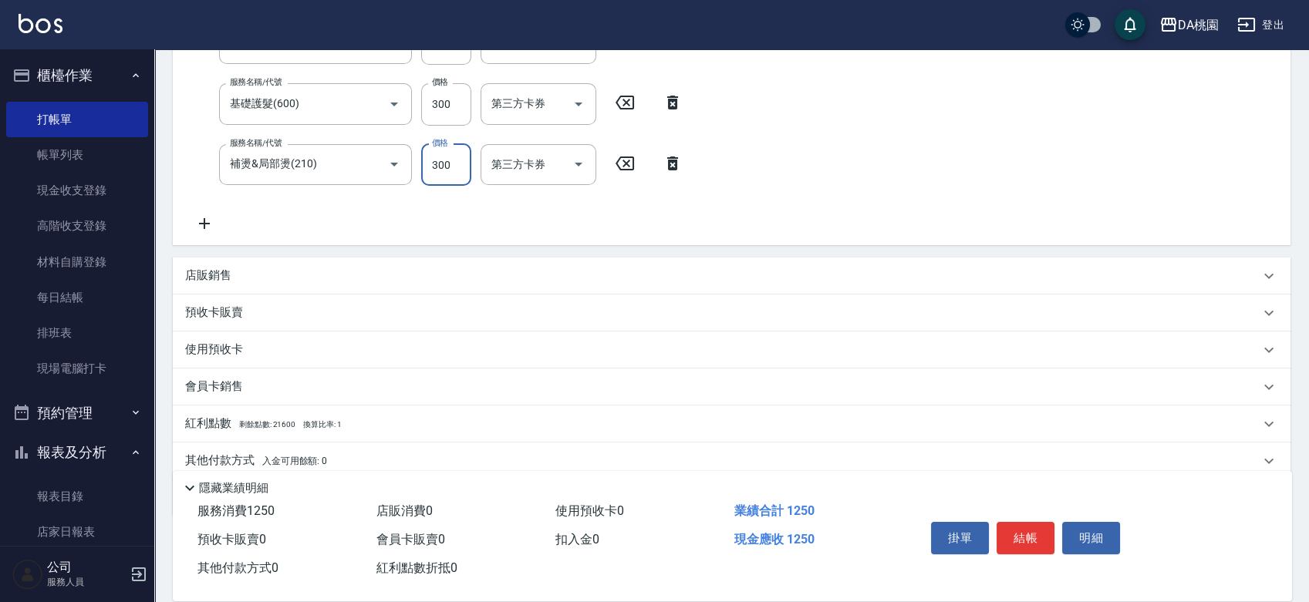
scroll to position [305, 0]
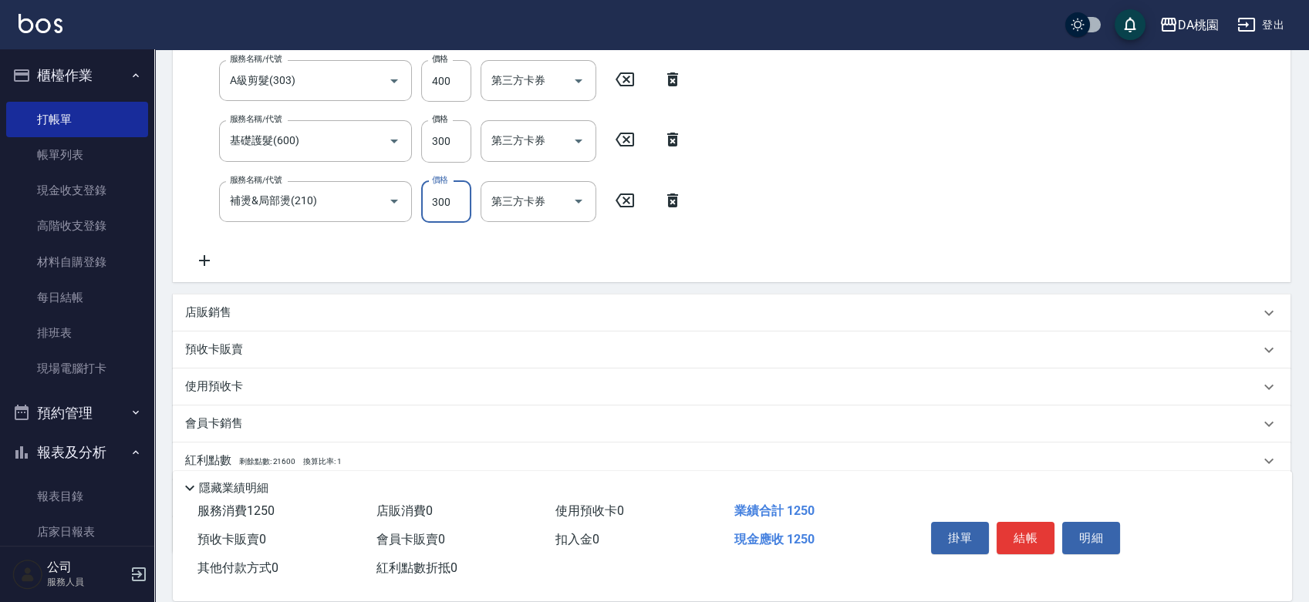
type input "6"
type input "90"
type input "60"
type input "100"
type input "600"
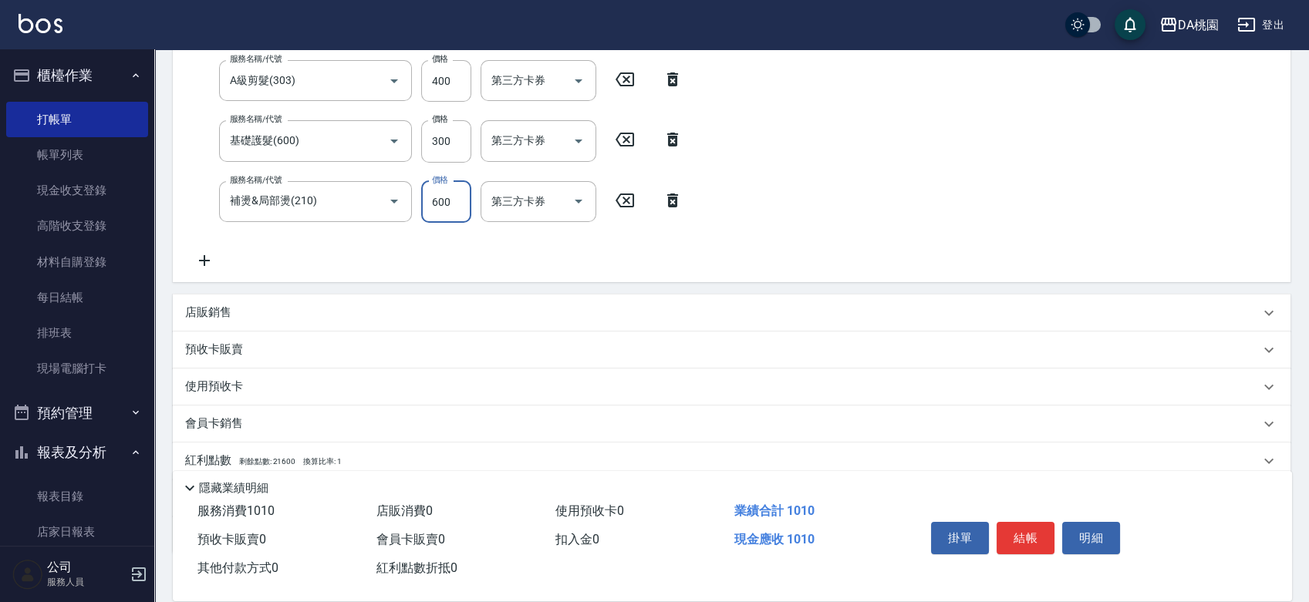
type input "150"
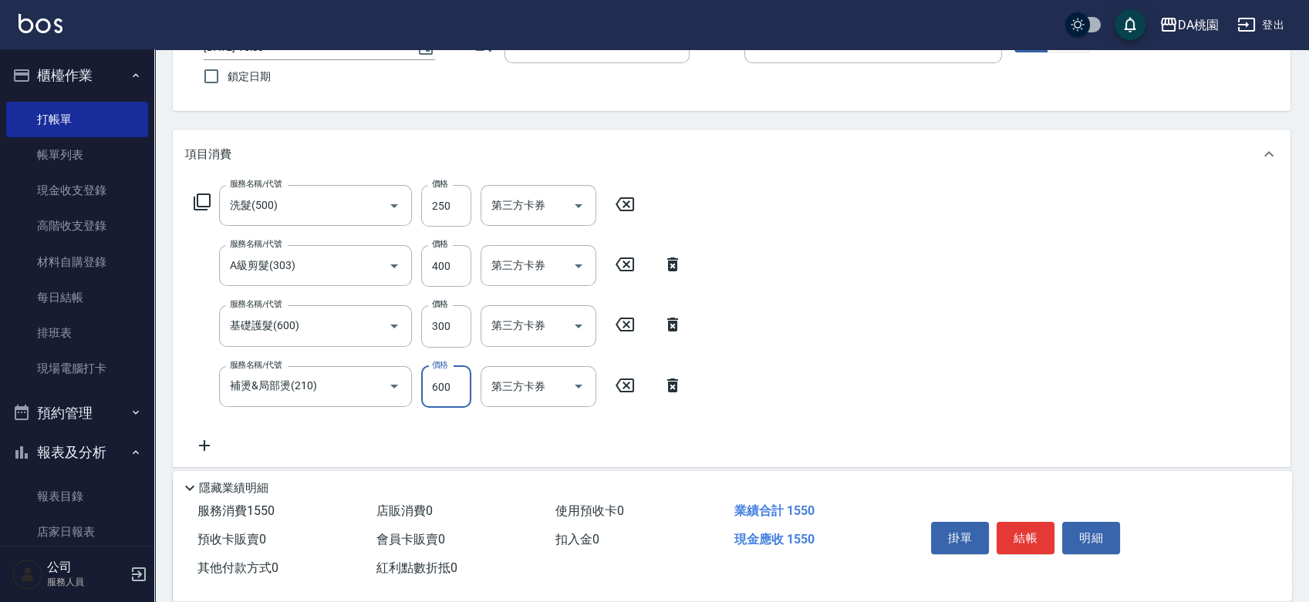
scroll to position [0, 0]
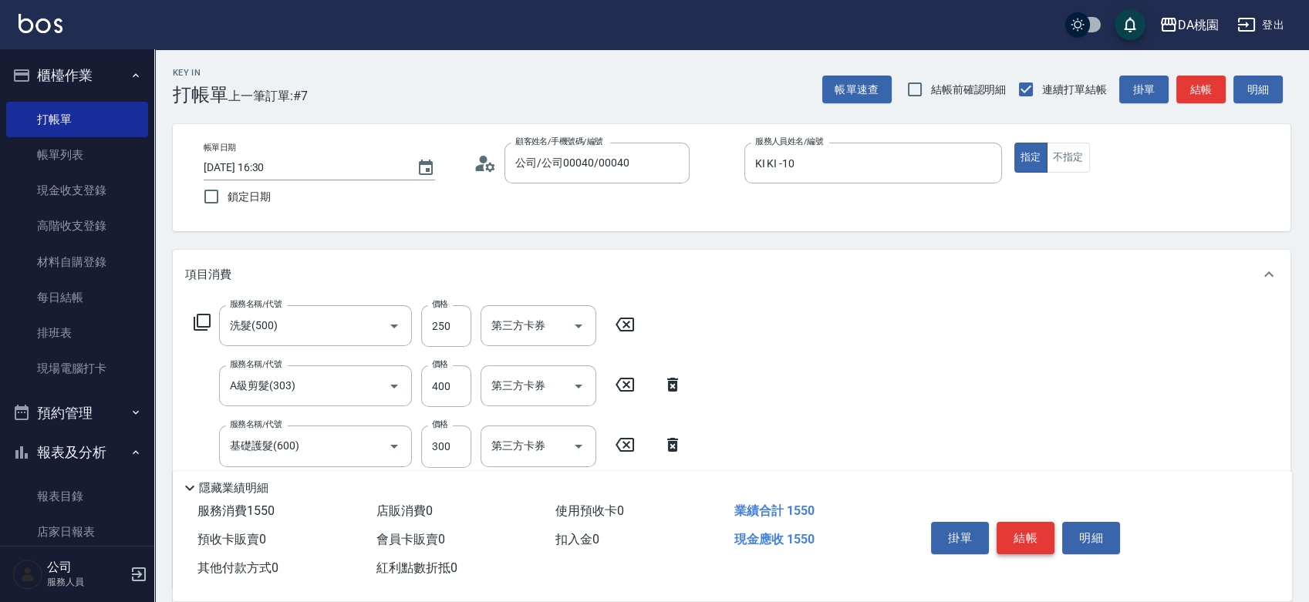
type input "600"
click at [1038, 534] on button "結帳" at bounding box center [1025, 538] width 58 height 32
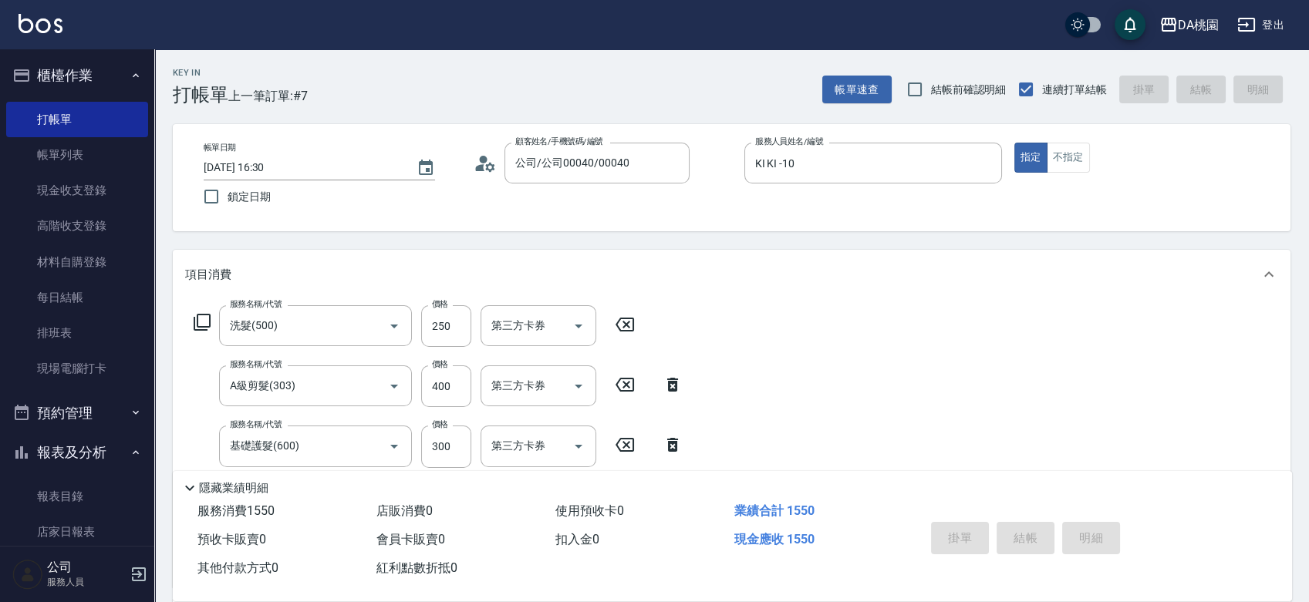
type input "[DATE] 16:51"
type input "0"
